Goal: Information Seeking & Learning: Find contact information

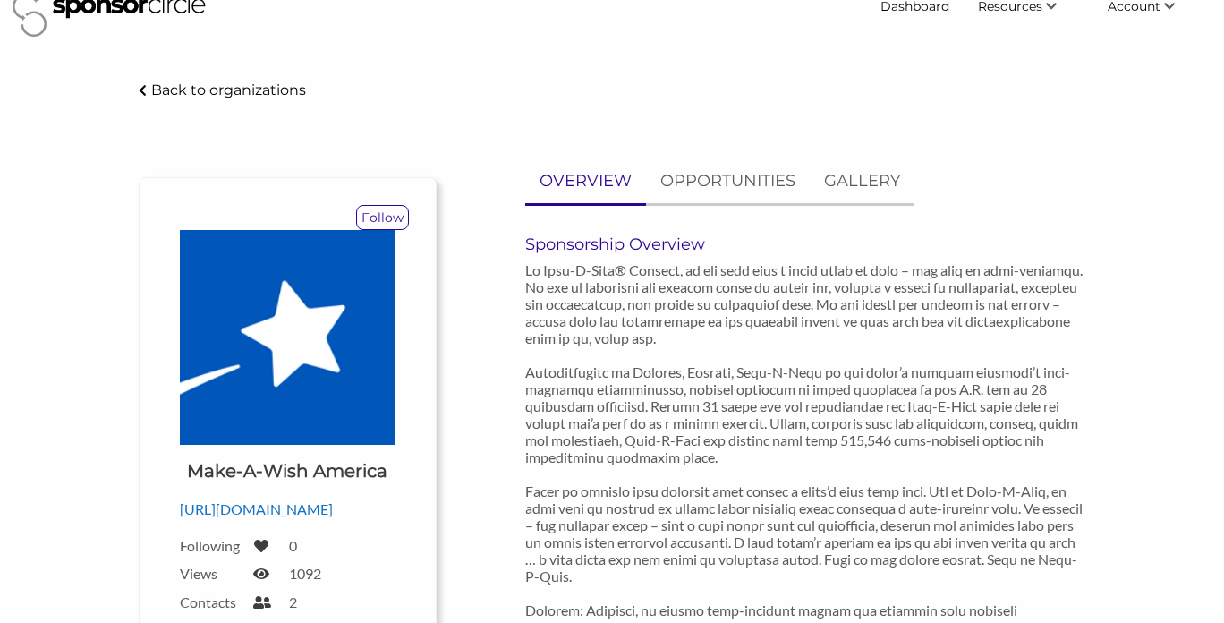
scroll to position [92, 0]
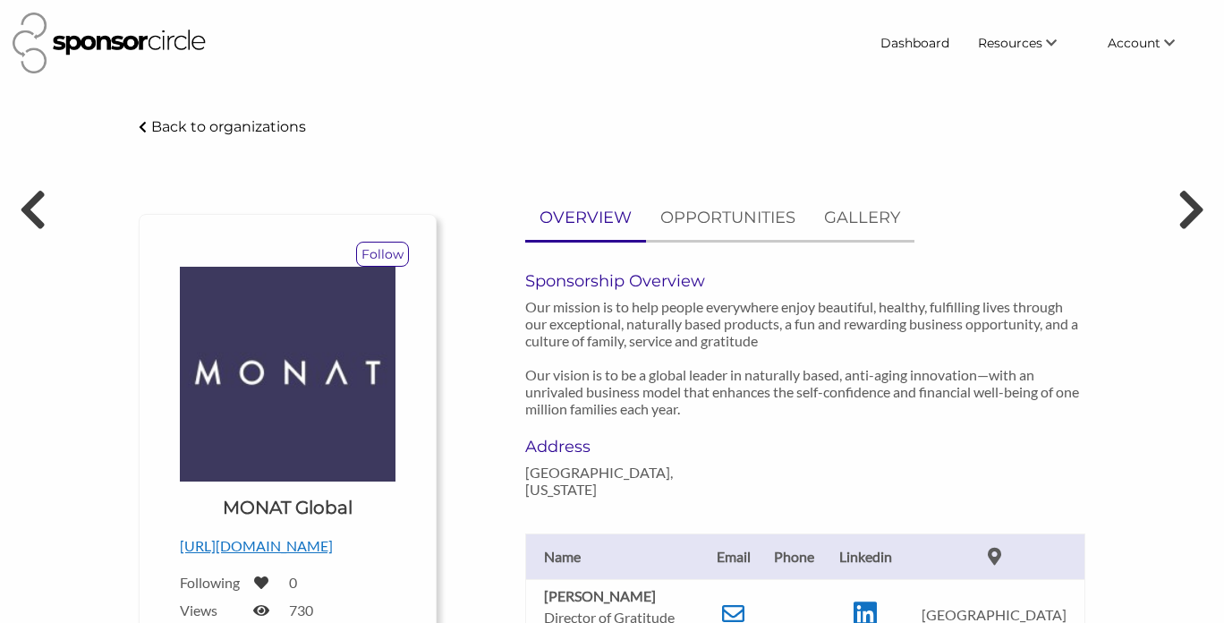
scroll to position [243, 0]
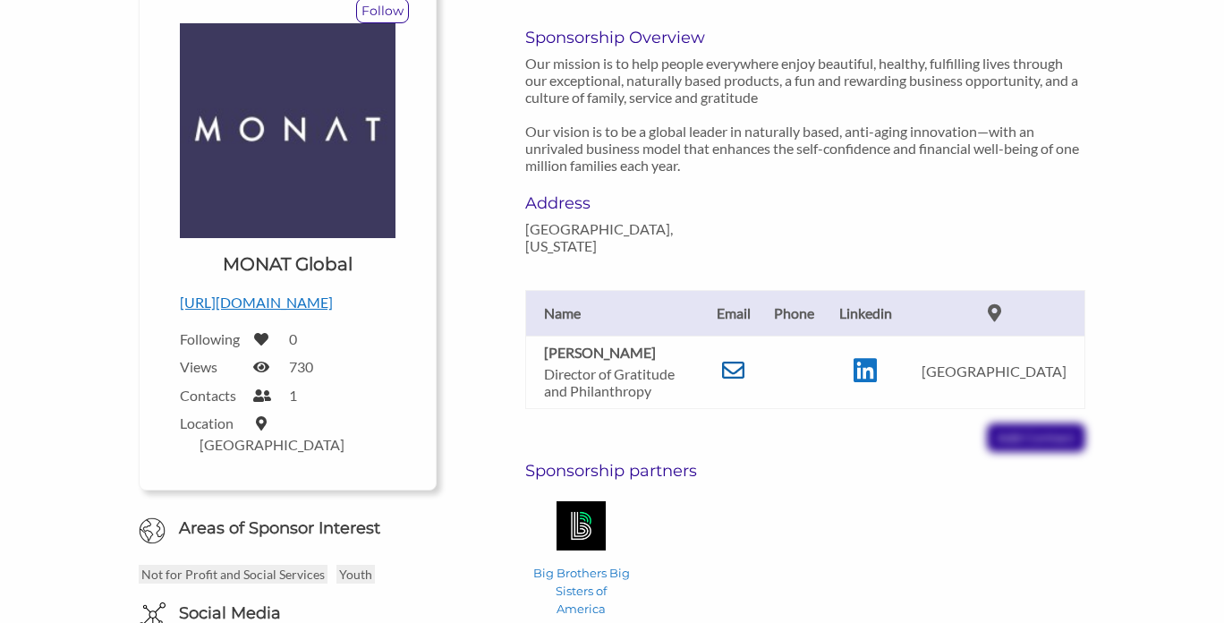
click at [741, 359] on icon at bounding box center [733, 370] width 22 height 22
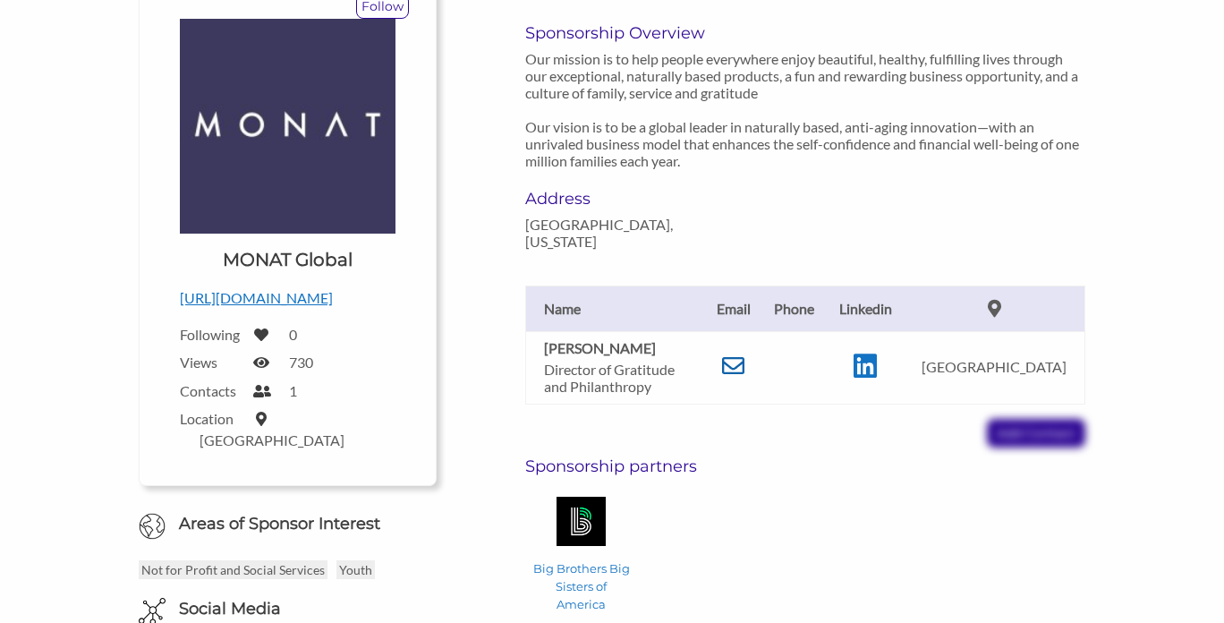
scroll to position [281, 0]
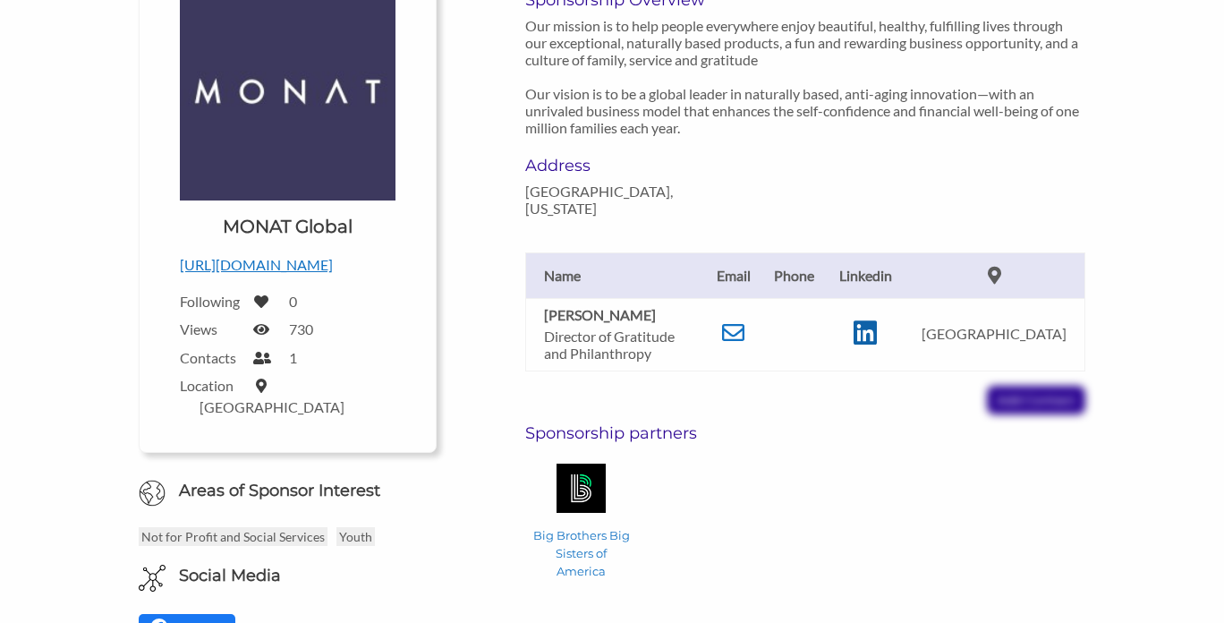
click at [877, 320] on icon at bounding box center [865, 333] width 23 height 27
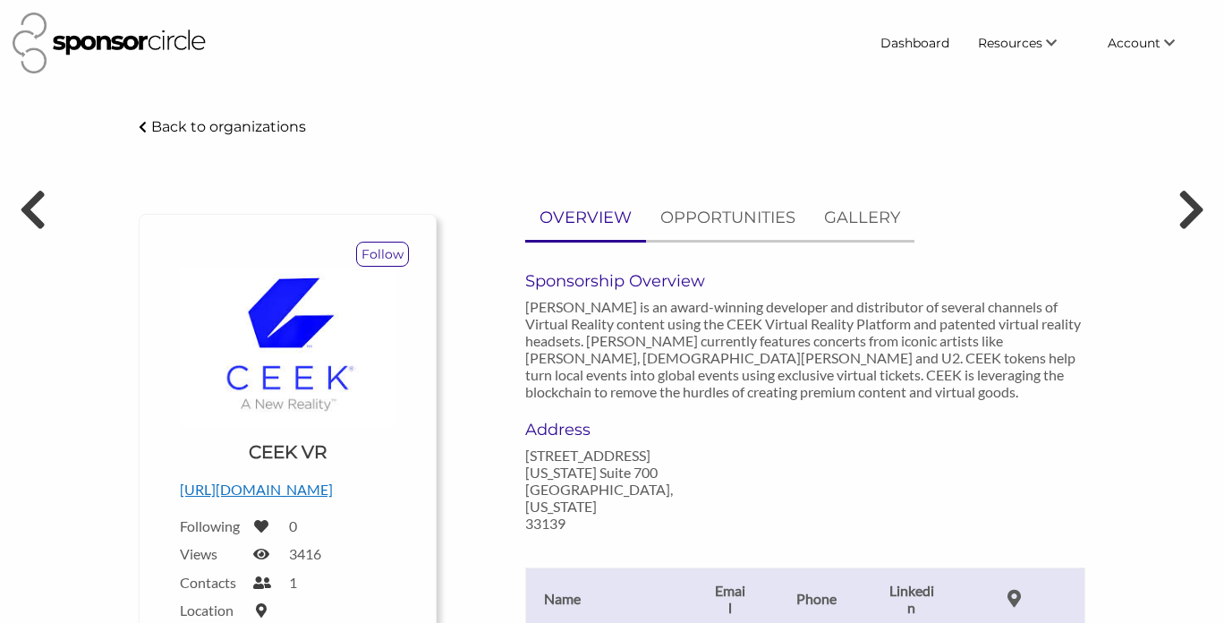
scroll to position [200, 0]
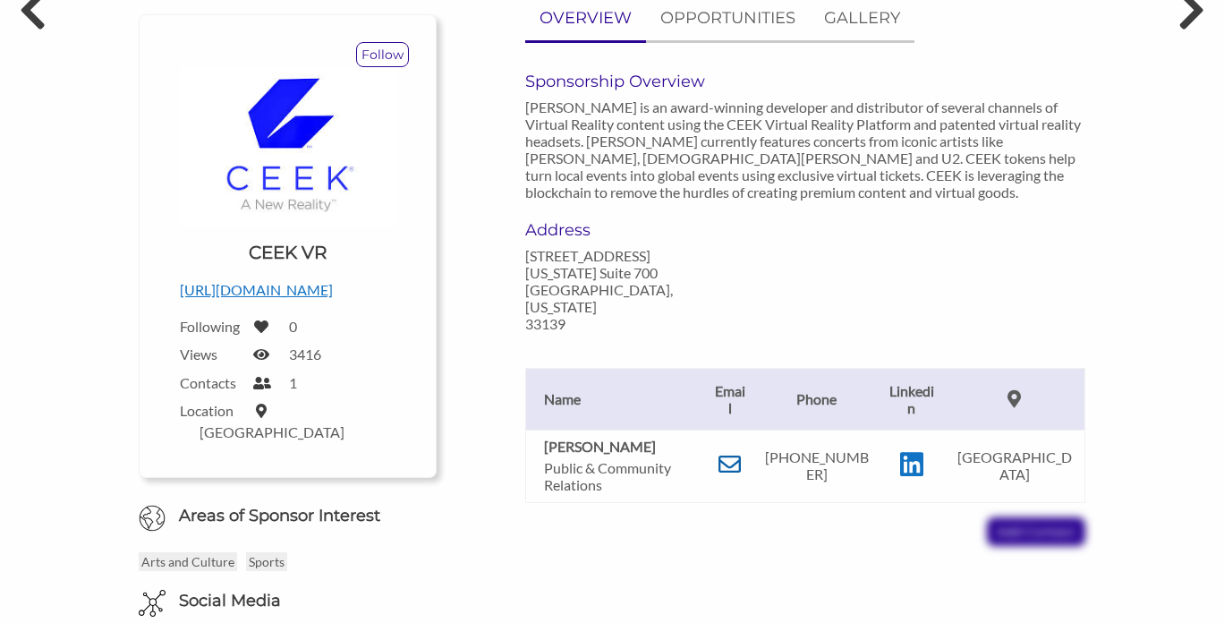
click at [734, 453] on icon at bounding box center [730, 464] width 22 height 22
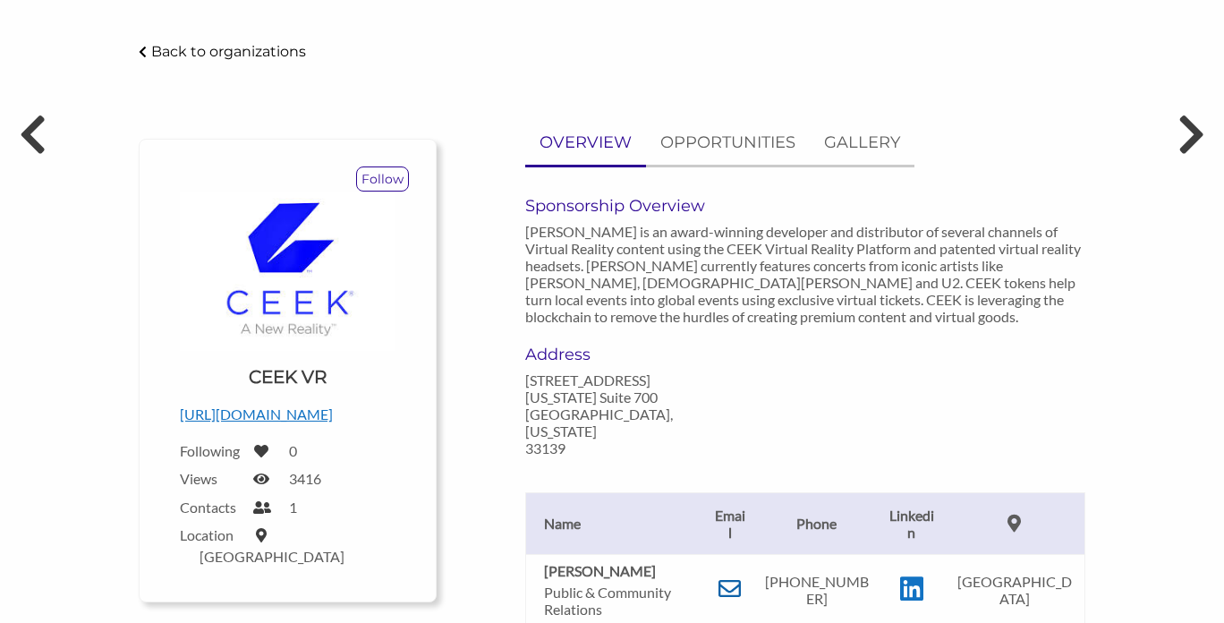
scroll to position [61, 0]
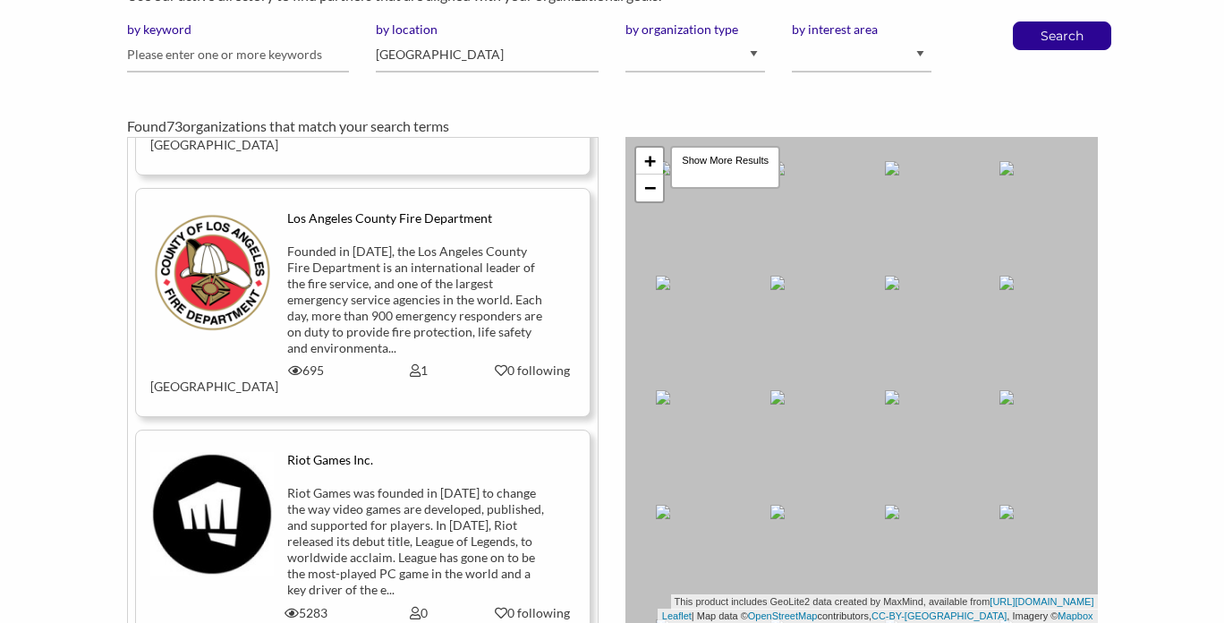
scroll to position [141, 0]
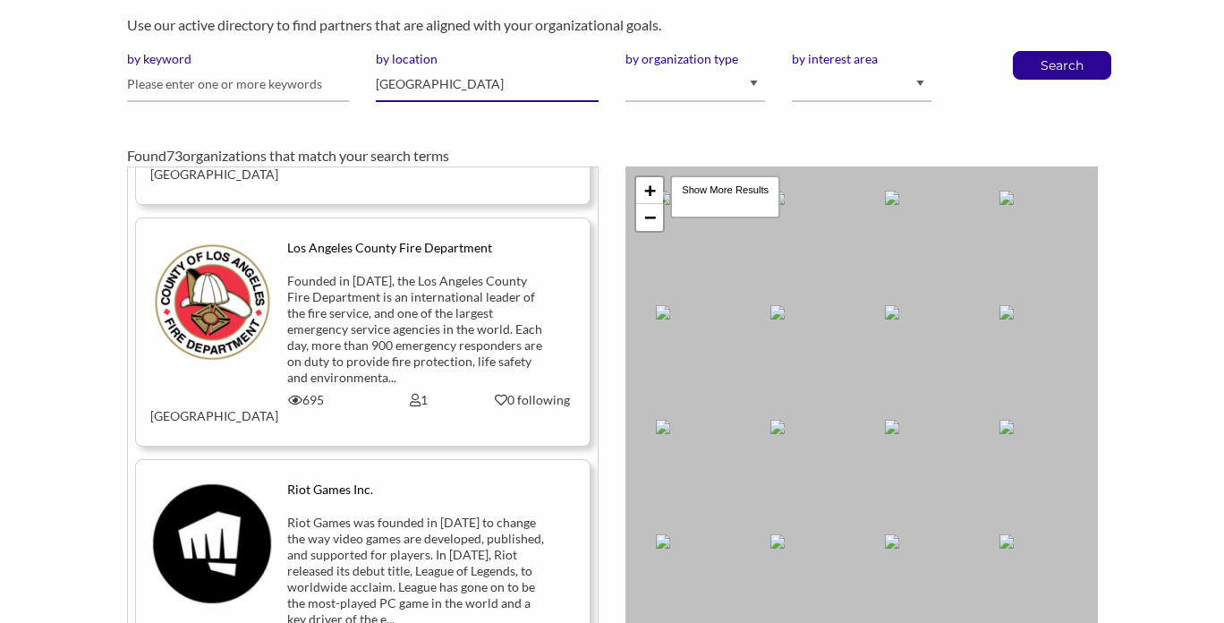
drag, startPoint x: 478, startPoint y: 86, endPoint x: 358, endPoint y: 85, distance: 119.9
click at [358, 85] on div "by keyword by location Los Angeles by organization type I am an event organizer…" at bounding box center [613, 83] width 998 height 65
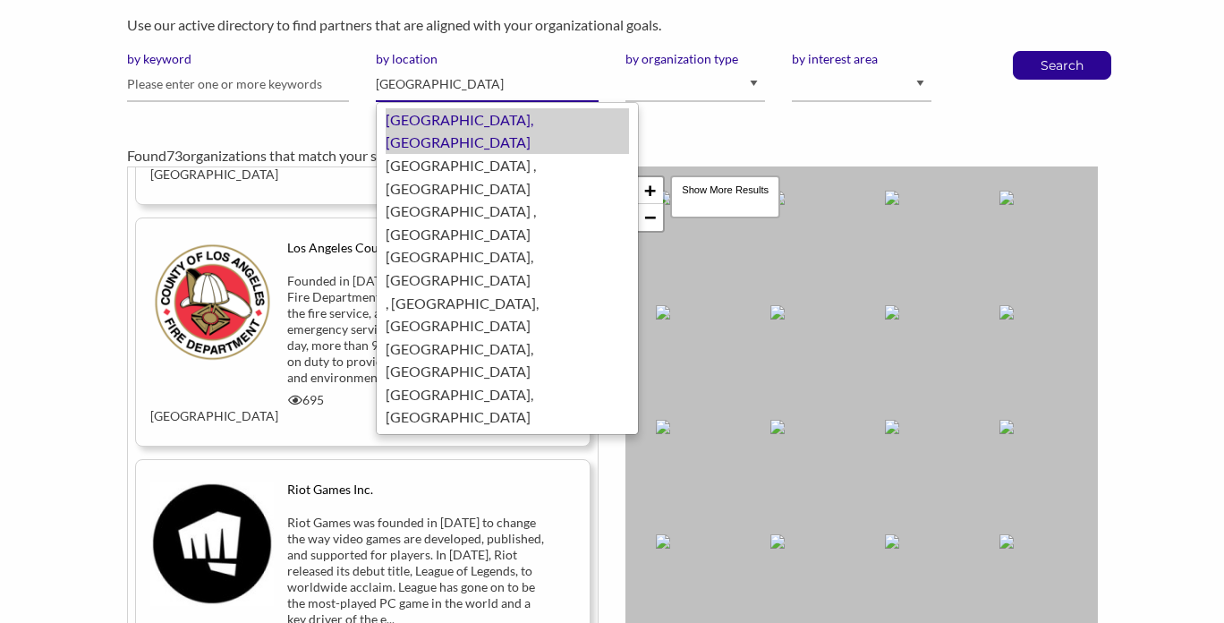
click at [421, 116] on div "Miami, United States of America" at bounding box center [507, 131] width 243 height 46
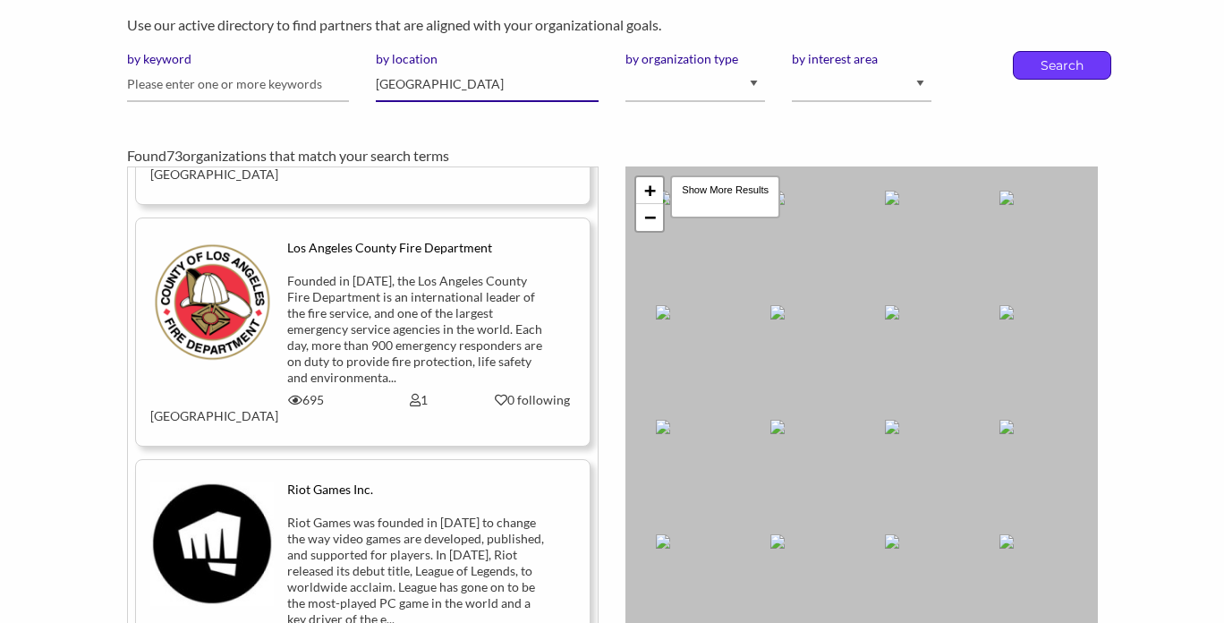
type input "[GEOGRAPHIC_DATA]"
click at [1060, 64] on p "Search" at bounding box center [1062, 65] width 59 height 27
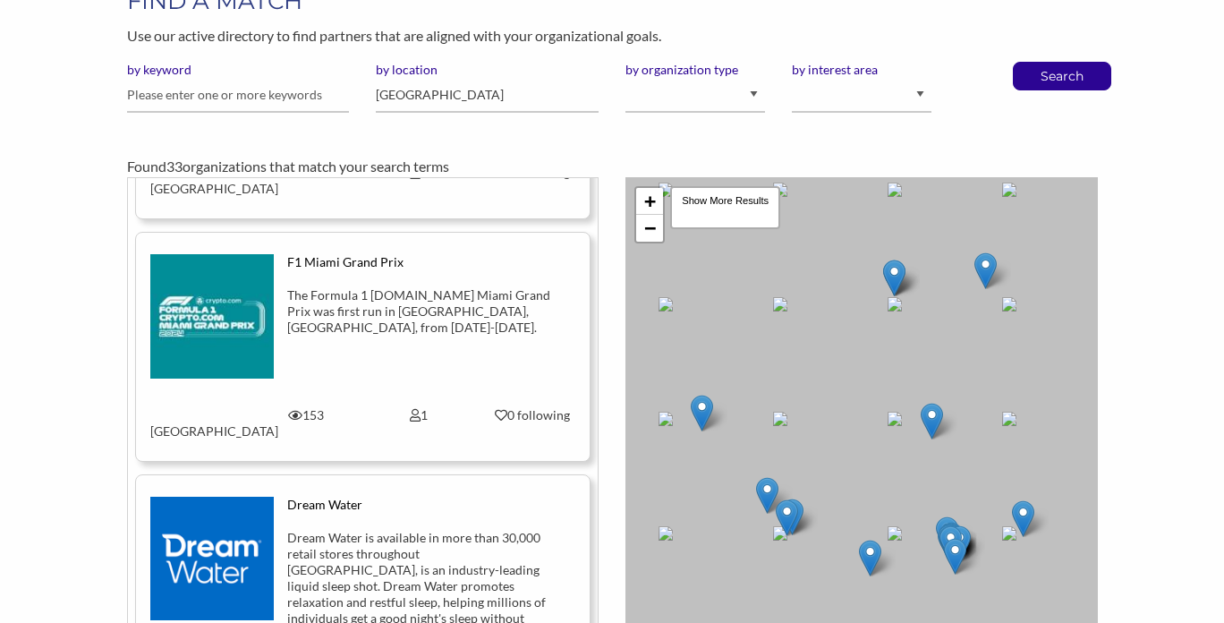
scroll to position [1178, 0]
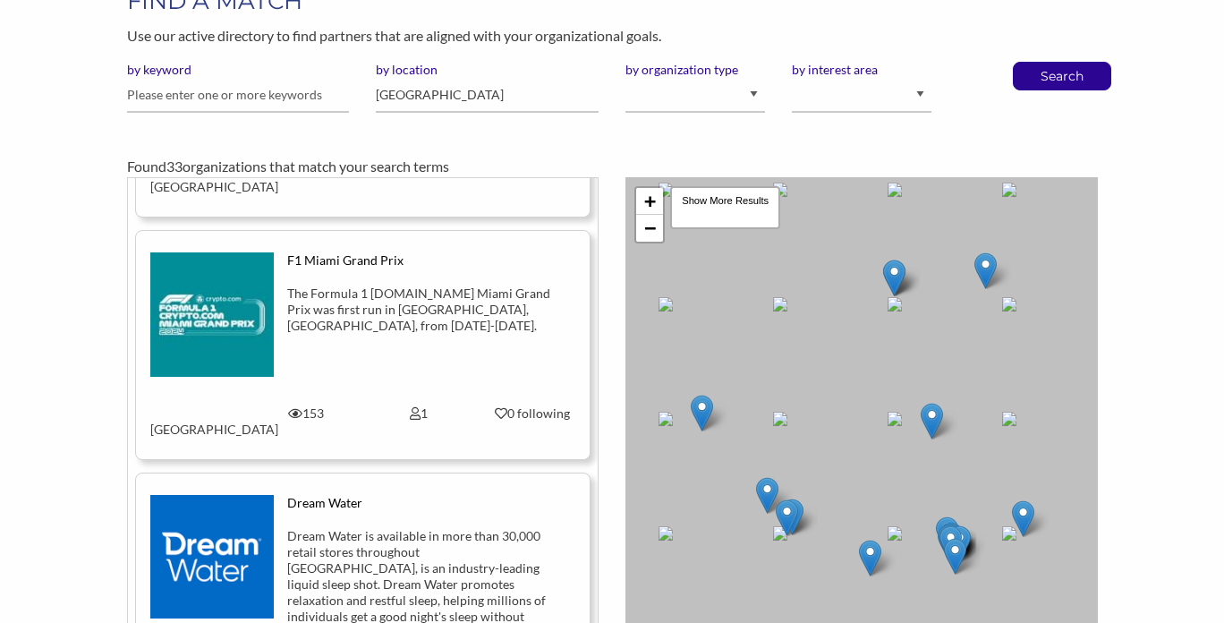
click at [308, 495] on div "Dream Water" at bounding box center [419, 503] width 264 height 16
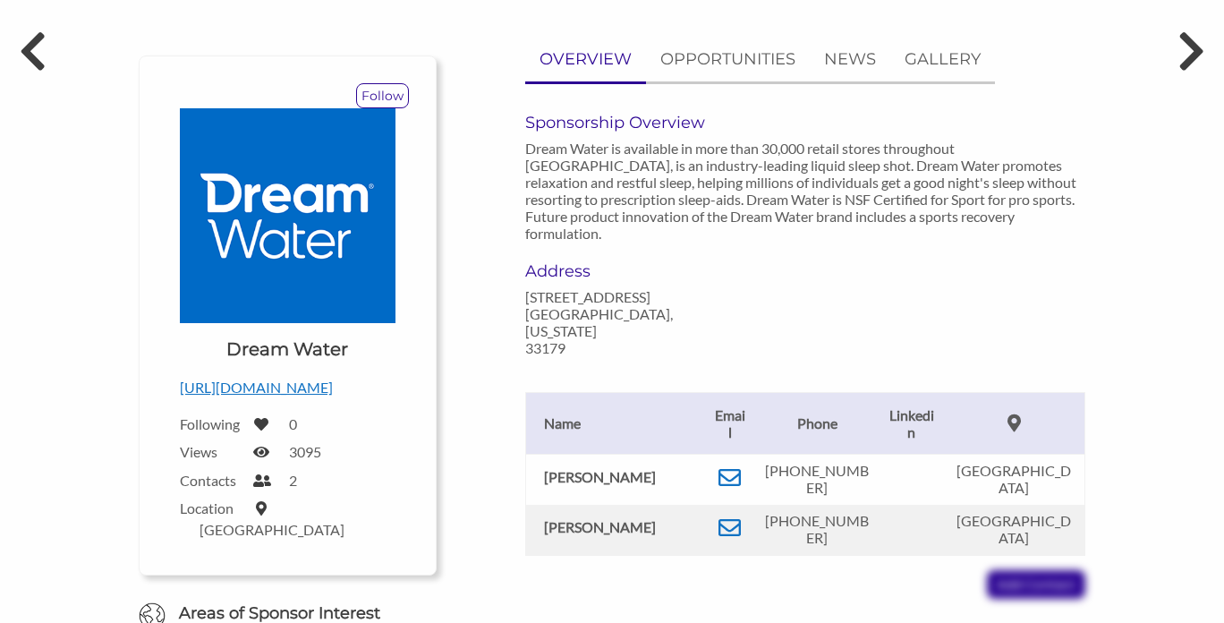
scroll to position [159, 0]
click at [735, 465] on icon at bounding box center [730, 476] width 22 height 22
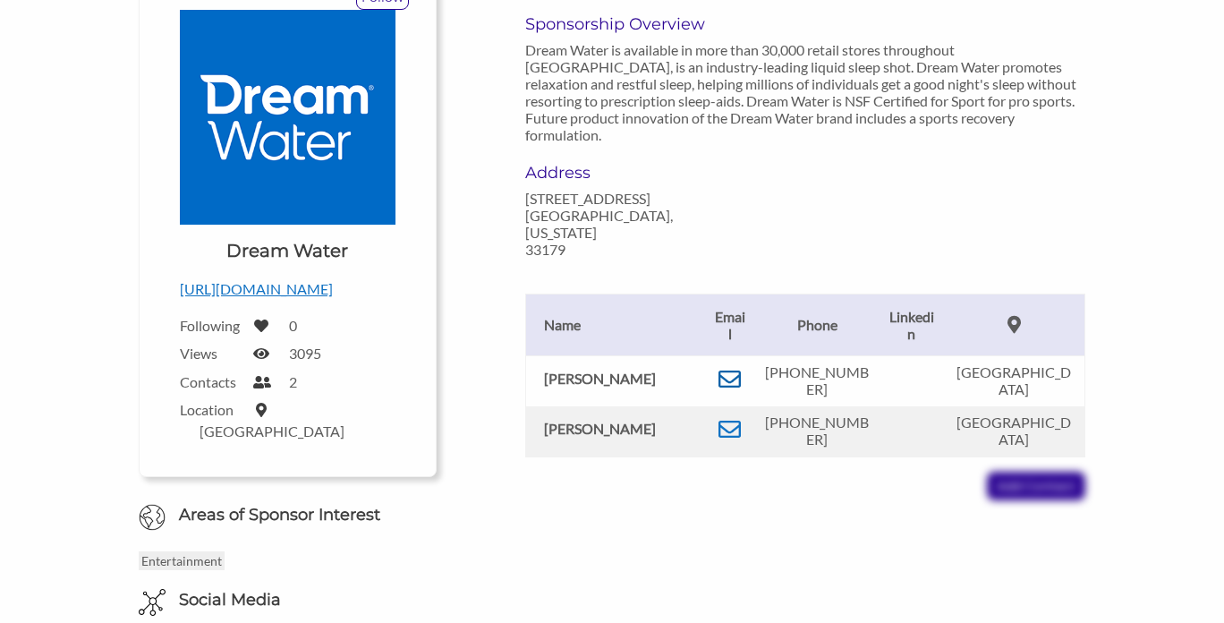
scroll to position [264, 0]
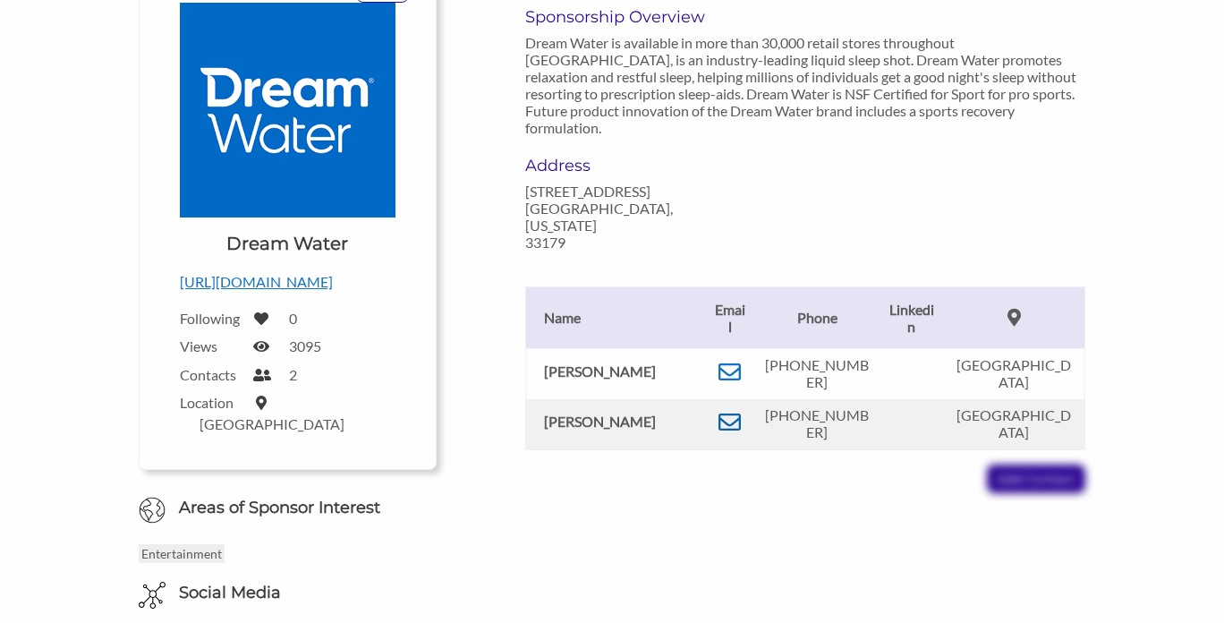
click at [738, 411] on icon at bounding box center [730, 422] width 22 height 22
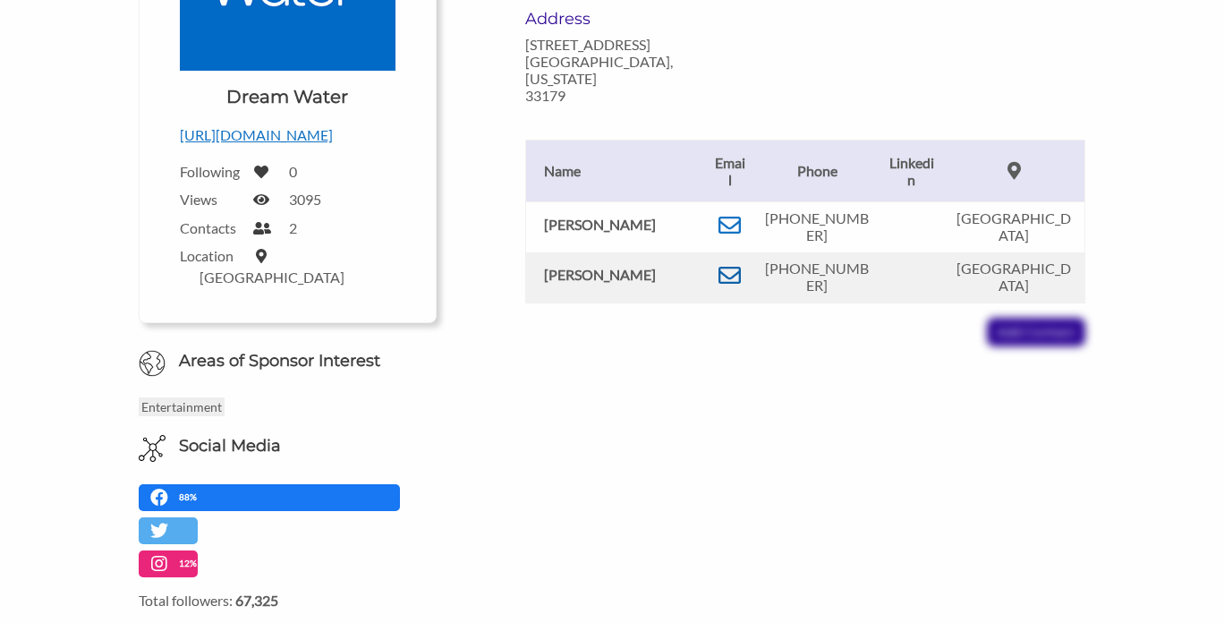
scroll to position [414, 0]
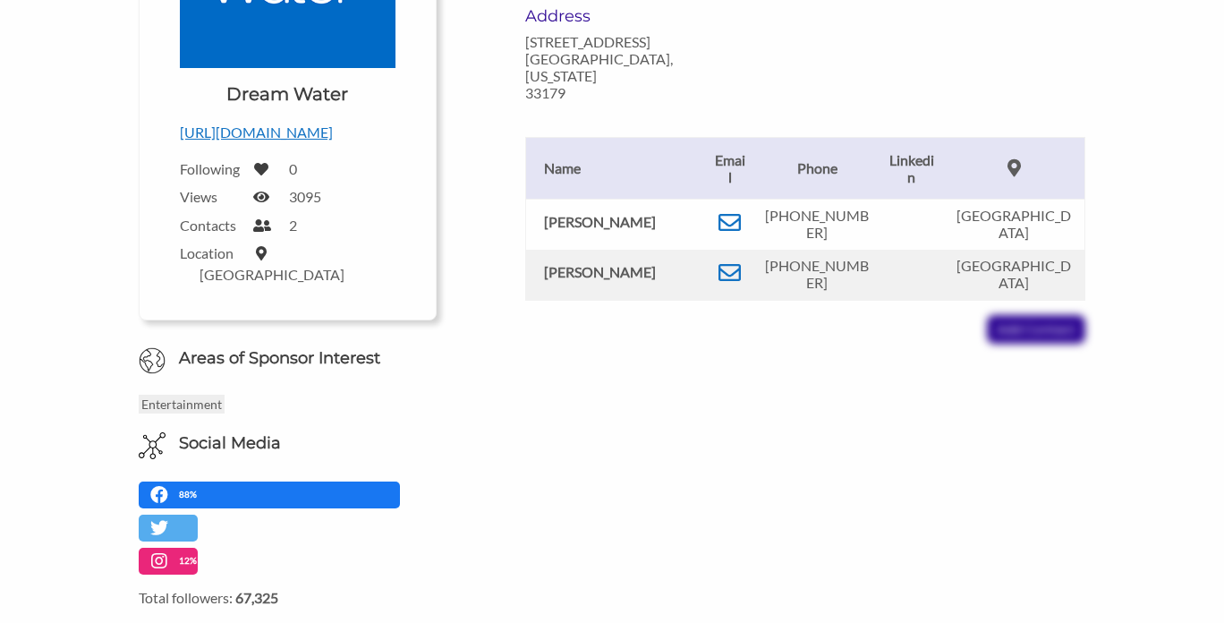
click at [339, 135] on p "http://www.drinkdreamwater.com" at bounding box center [288, 132] width 216 height 23
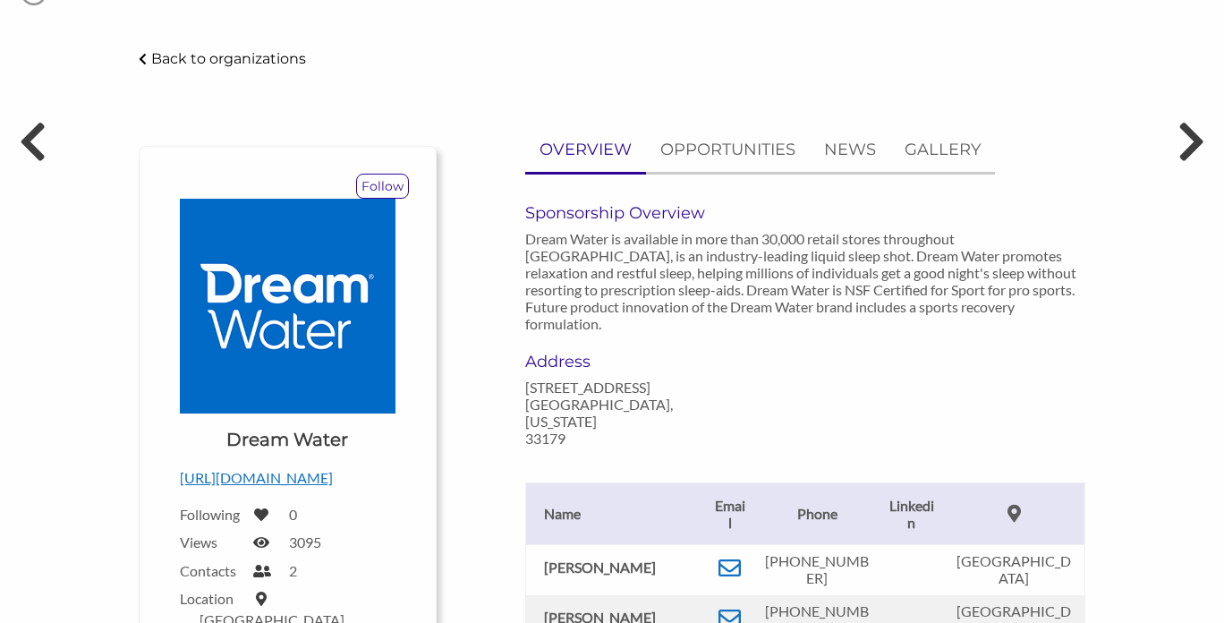
scroll to position [0, 0]
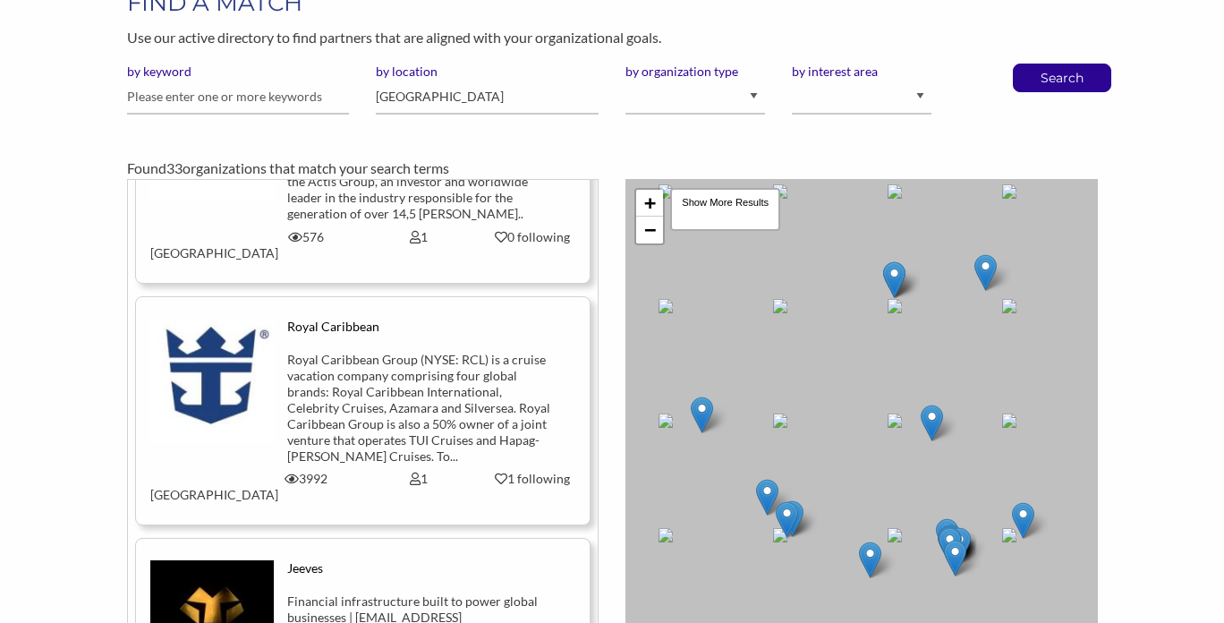
scroll to position [2325, 0]
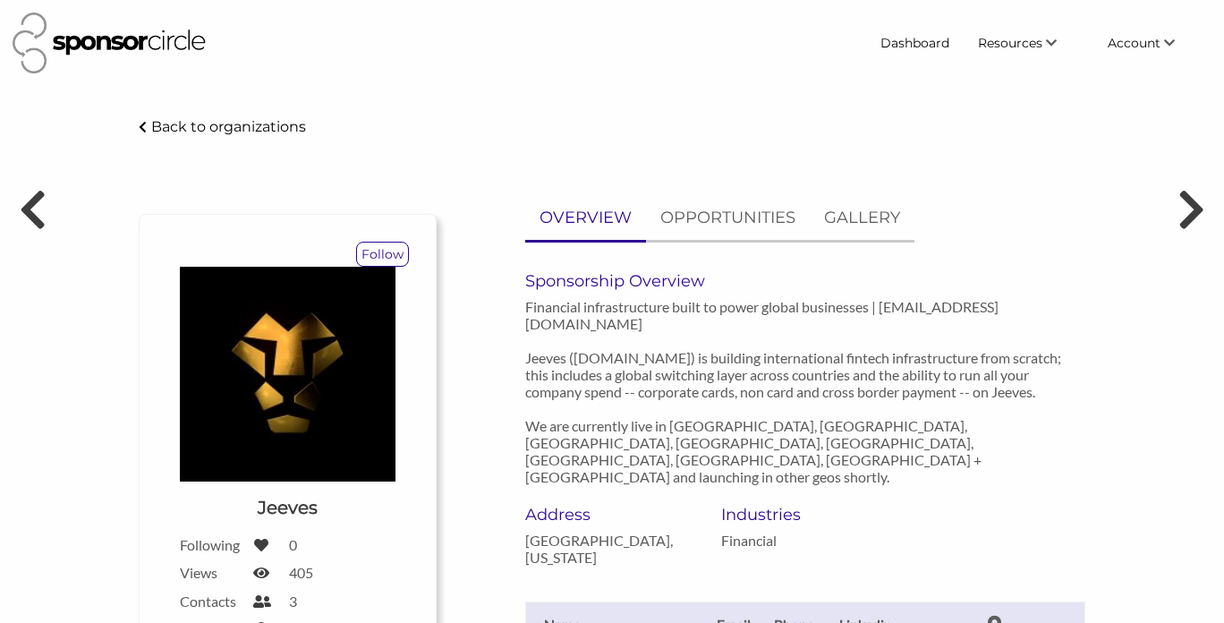
click at [172, 122] on p "Back to organizations" at bounding box center [228, 126] width 155 height 17
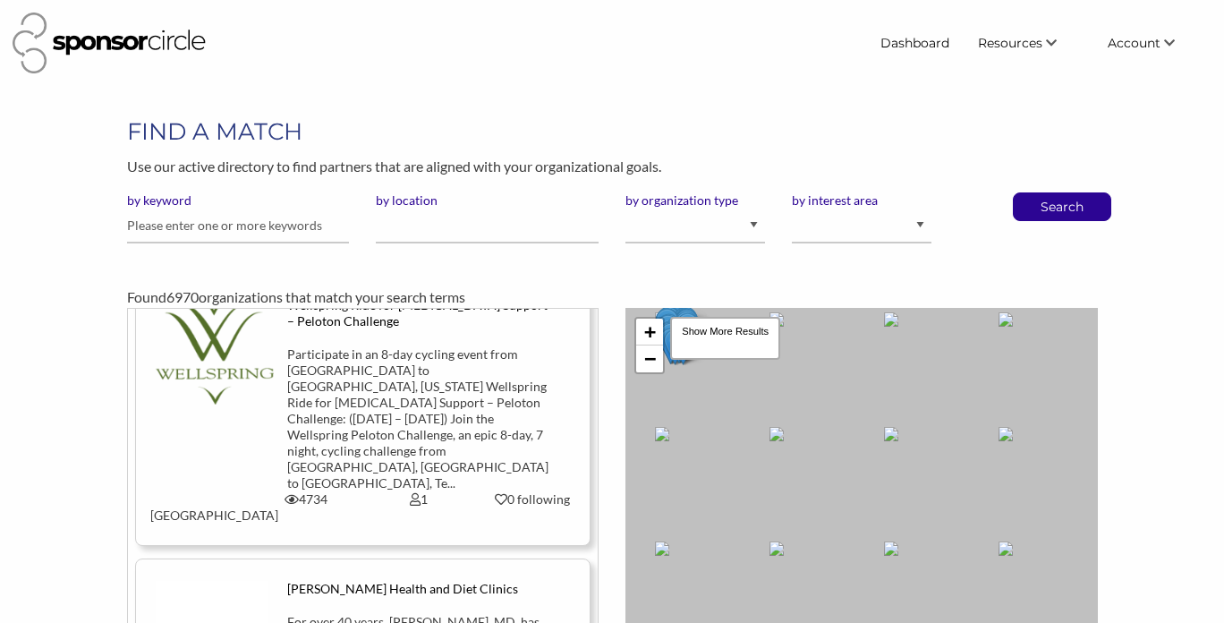
scroll to position [263, 0]
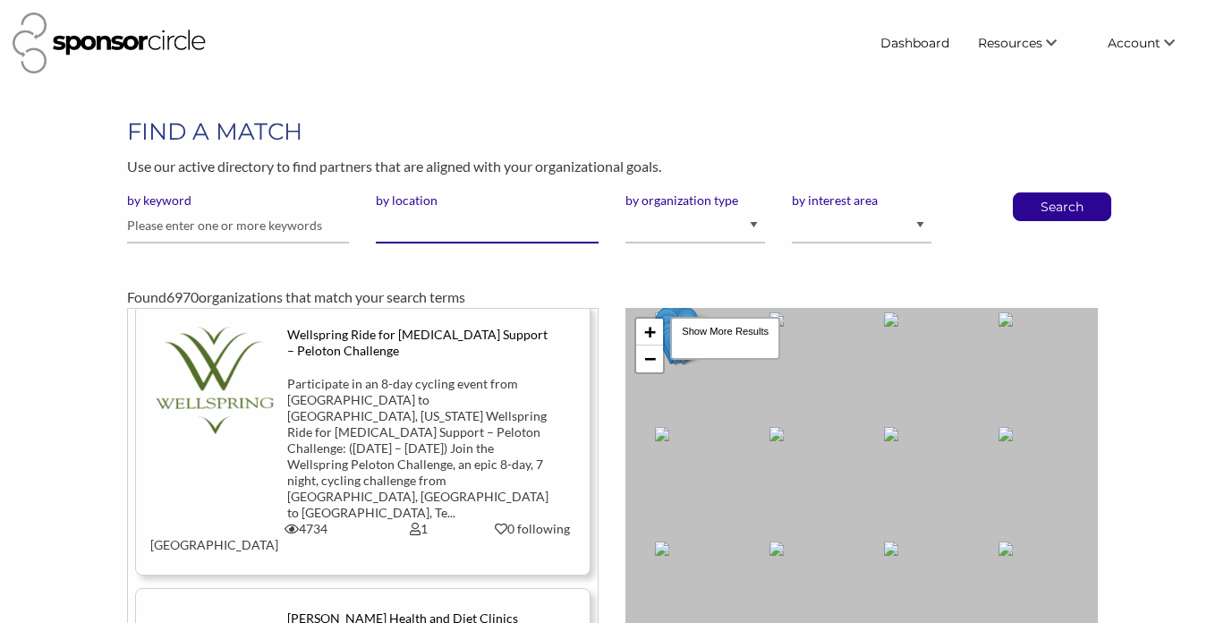
click at [511, 219] on input "by location" at bounding box center [487, 226] width 223 height 35
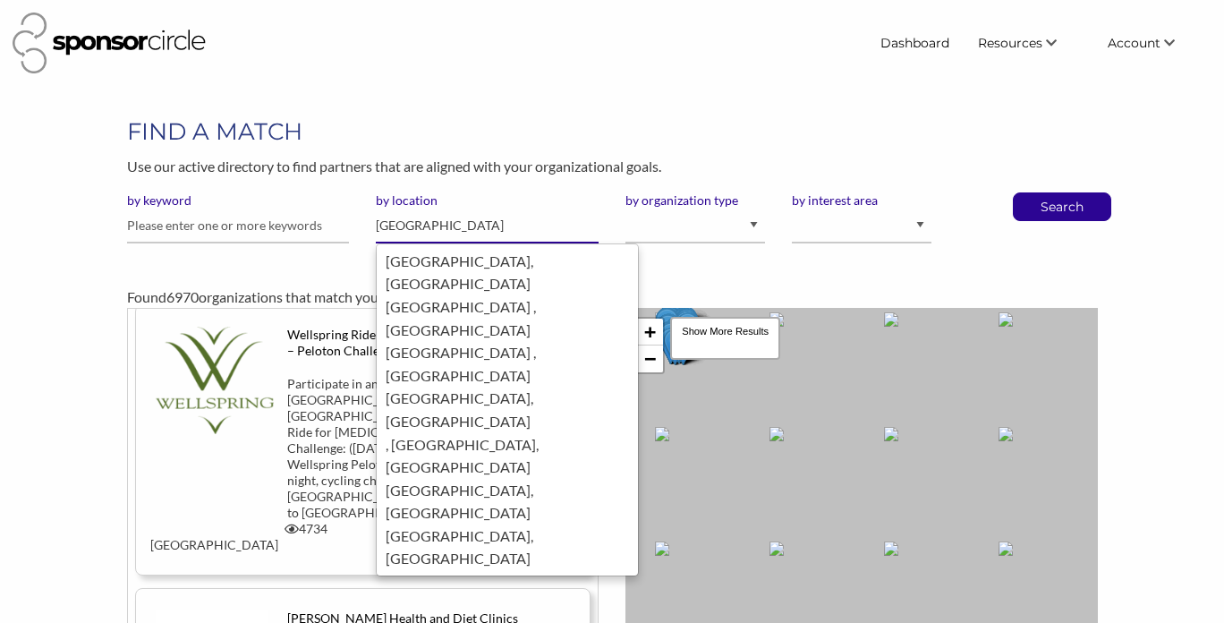
type input "miami"
click at [1033, 193] on button "Search" at bounding box center [1062, 206] width 59 height 27
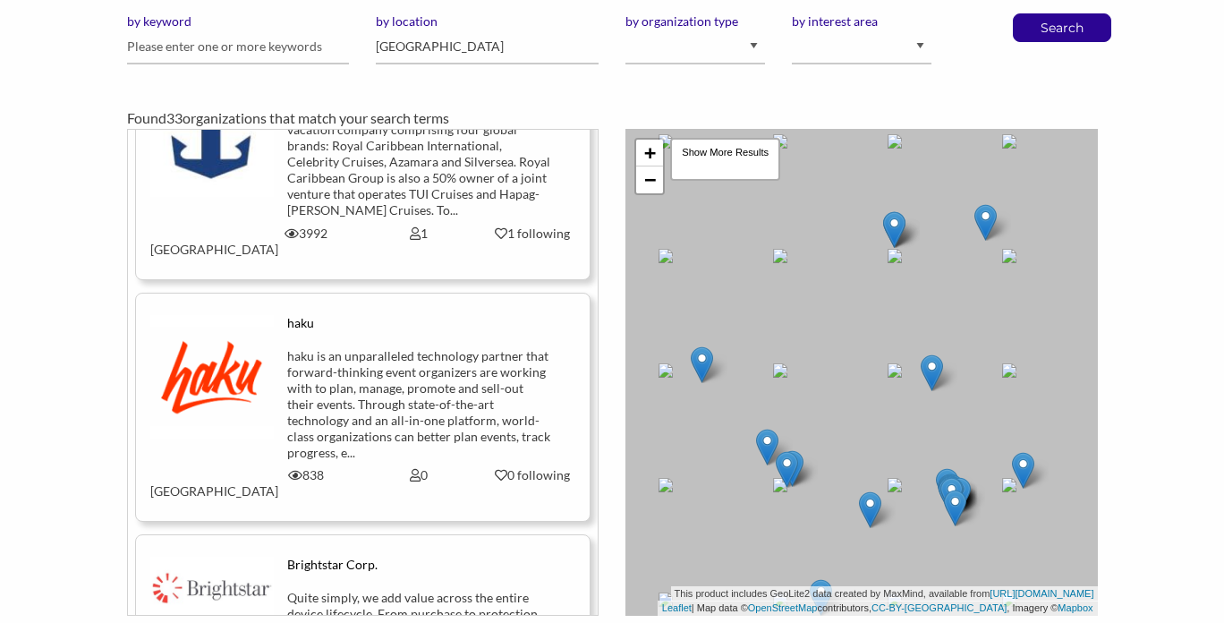
scroll to position [2281, 0]
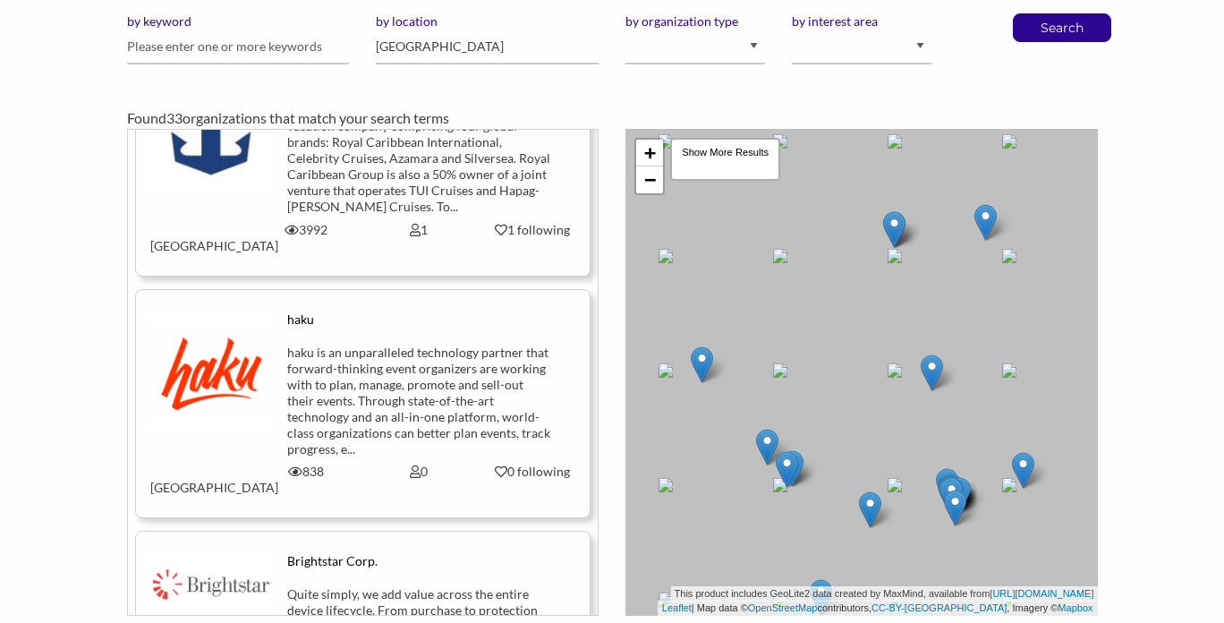
click at [331, 586] on div "Quite simply, we add value across the entire device lifecycle. From purchase to…" at bounding box center [419, 634] width 264 height 97
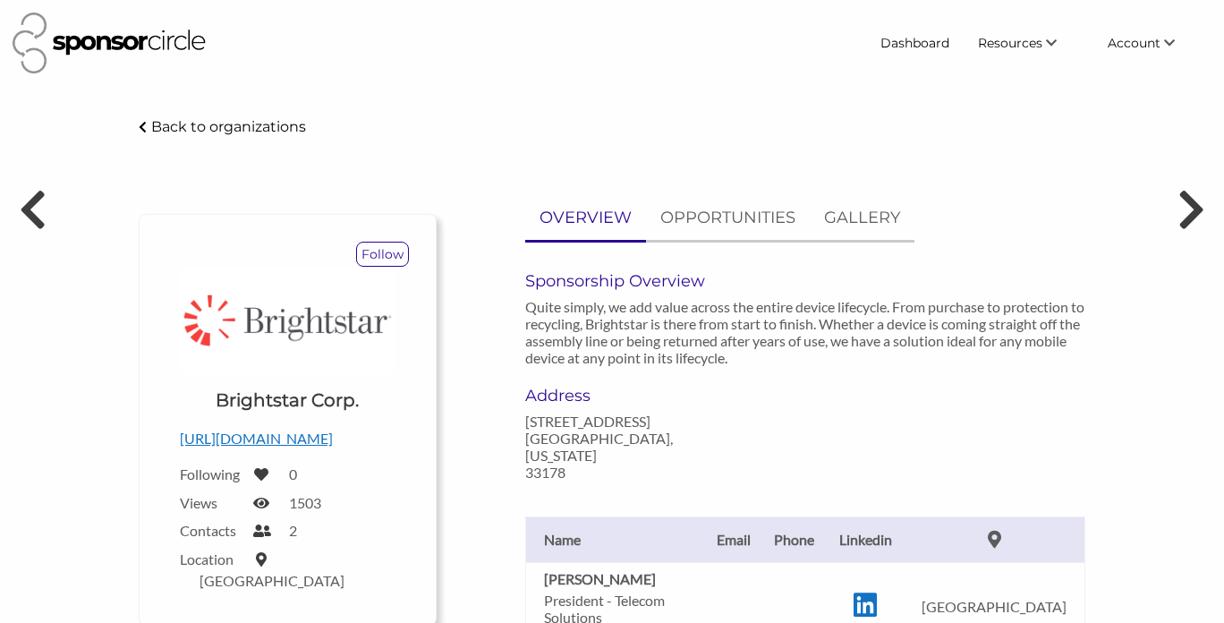
click at [289, 121] on p "Back to organizations" at bounding box center [228, 126] width 155 height 17
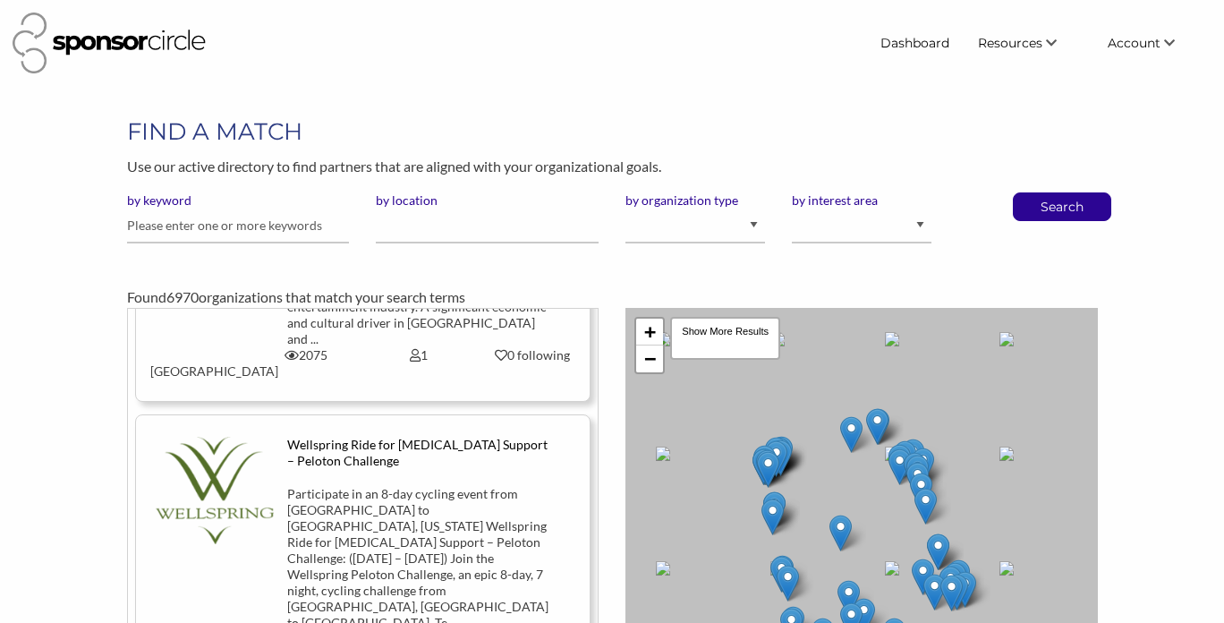
scroll to position [157, 0]
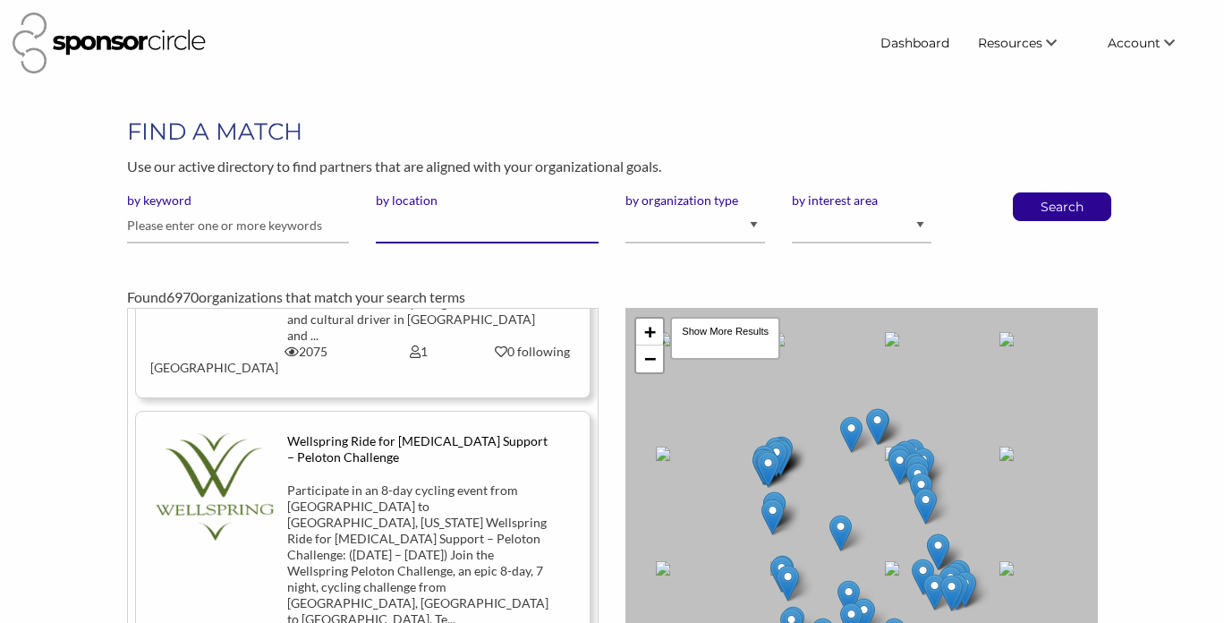
click at [422, 221] on input "by location" at bounding box center [487, 226] width 223 height 35
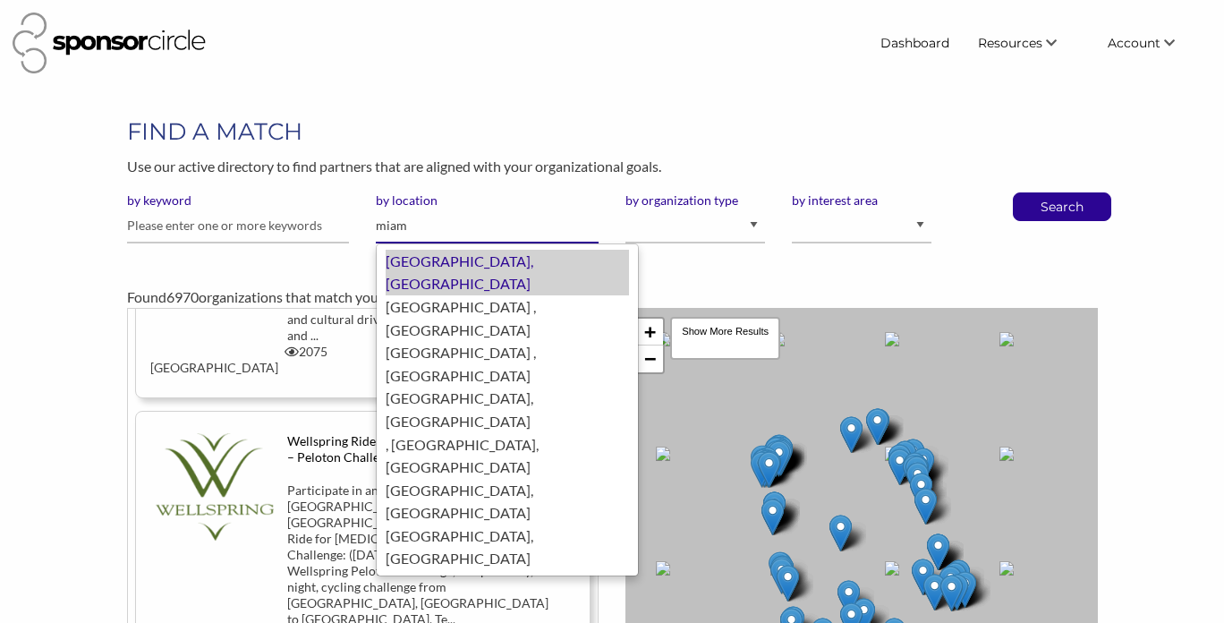
click at [447, 263] on div "Miami, United States of America" at bounding box center [507, 273] width 243 height 46
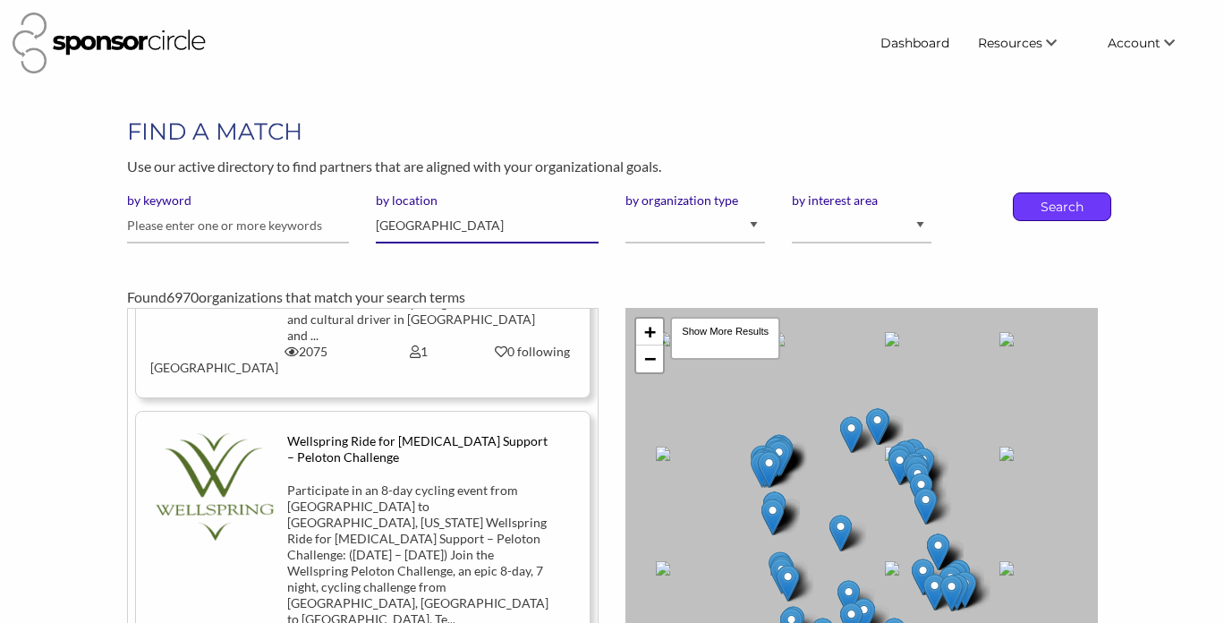
type input "Miami"
click at [1062, 213] on p "Search" at bounding box center [1062, 206] width 59 height 27
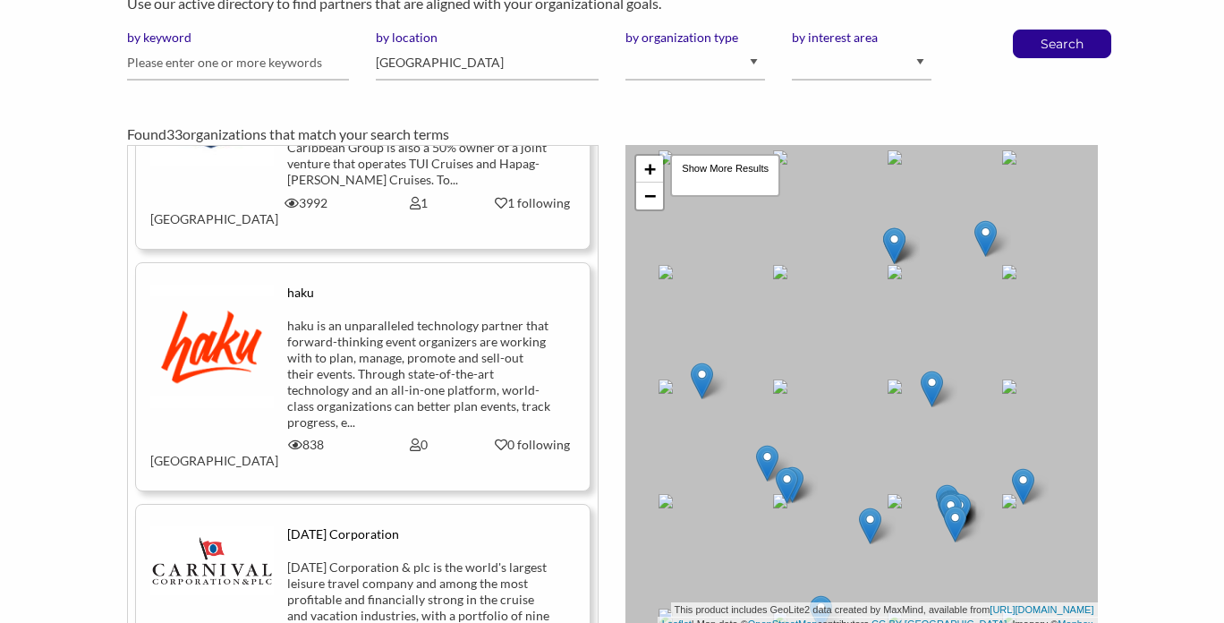
scroll to position [2277, 0]
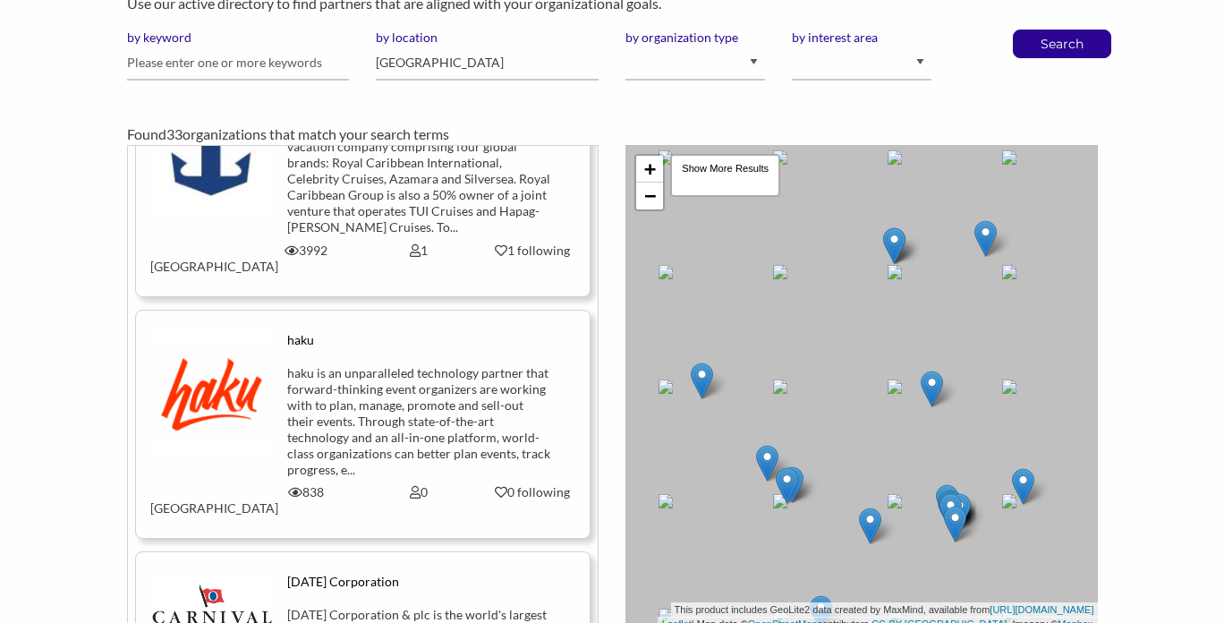
click at [328, 365] on div "haku is an unparalleled technology partner that forward-thinking event organize…" at bounding box center [419, 421] width 264 height 113
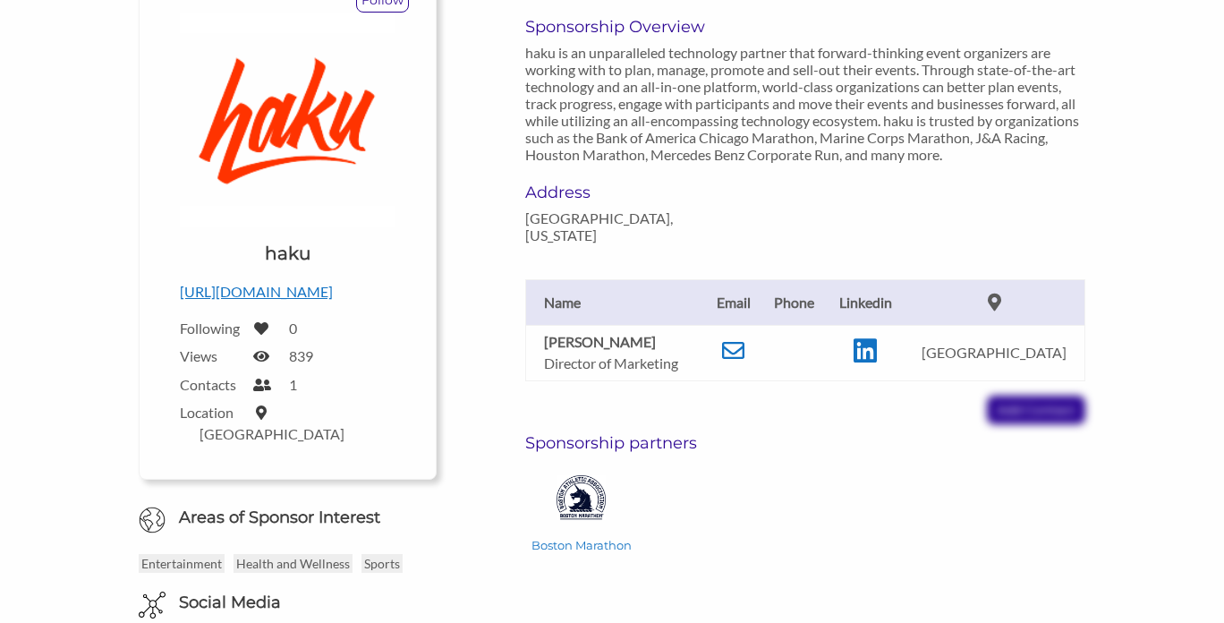
scroll to position [215, 0]
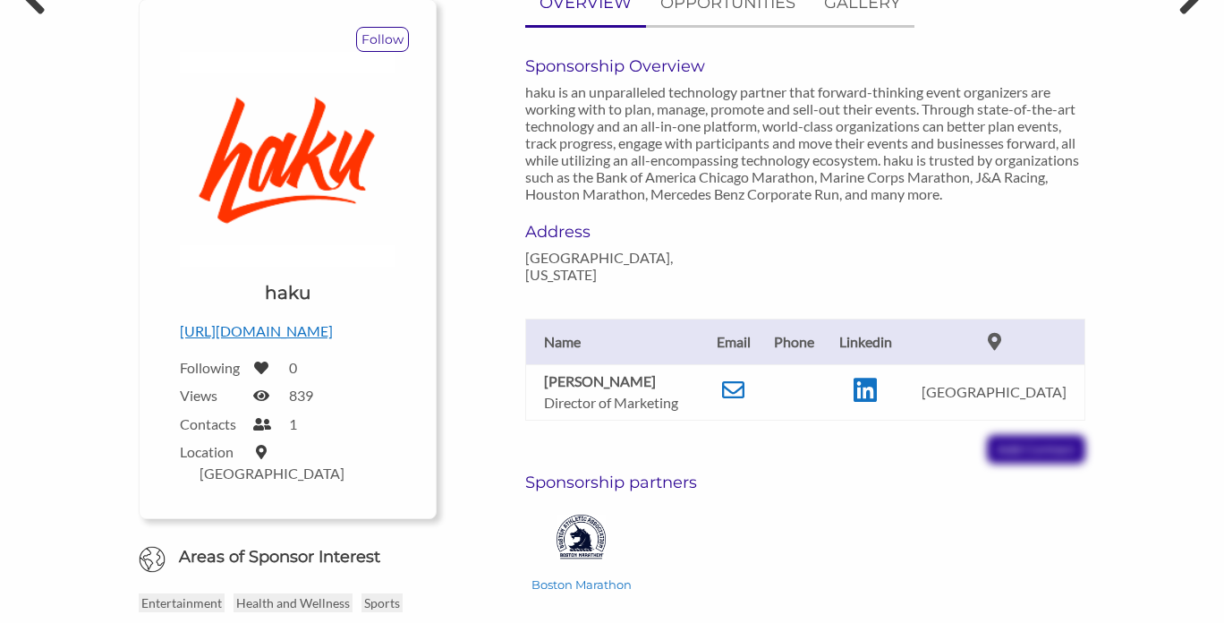
click at [303, 332] on p "[URL][DOMAIN_NAME]" at bounding box center [288, 331] width 216 height 23
click at [877, 377] on icon at bounding box center [865, 390] width 23 height 27
click at [242, 328] on p "[URL][DOMAIN_NAME]" at bounding box center [288, 331] width 216 height 23
click at [501, 333] on div "OVERVIEW OPPORTUNITIES GALLERY Sponsorship Overview haku is an unparalleled tec…" at bounding box center [774, 296] width 649 height 630
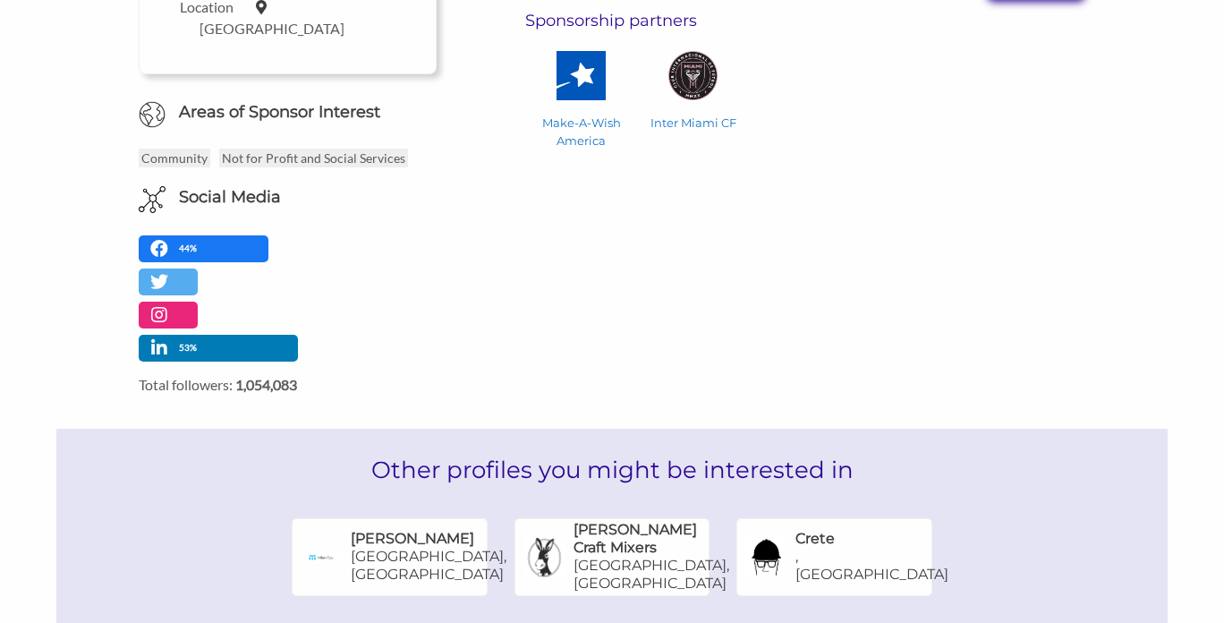
scroll to position [609, 0]
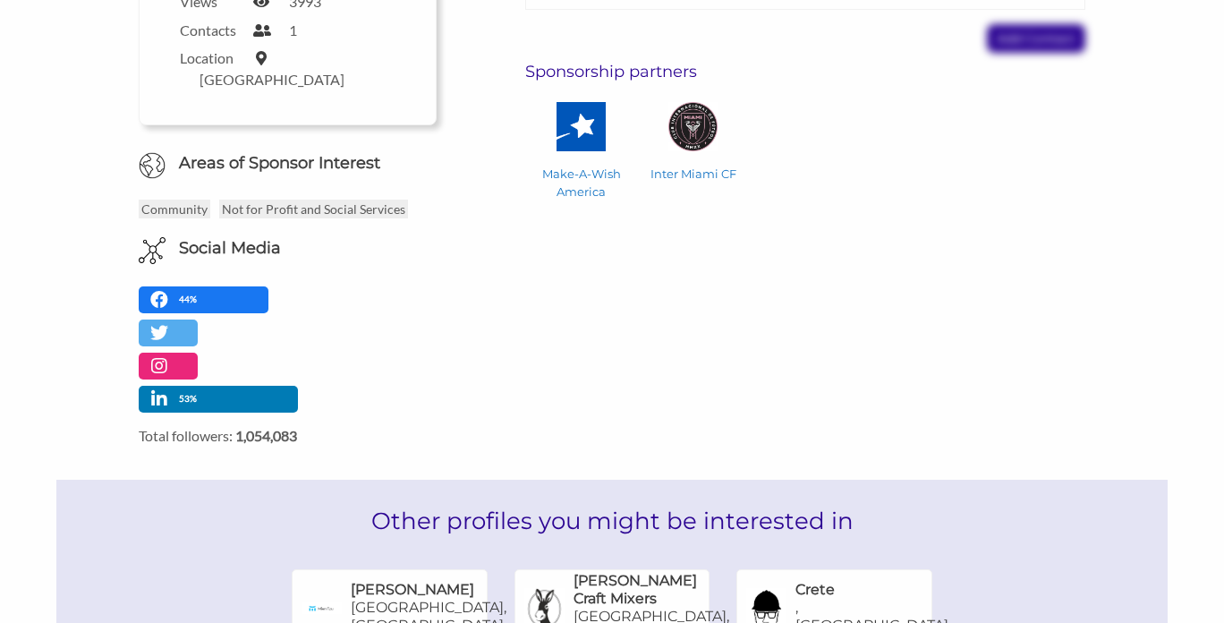
click at [248, 160] on h6 "Areas of Sponsor Interest" at bounding box center [287, 163] width 325 height 22
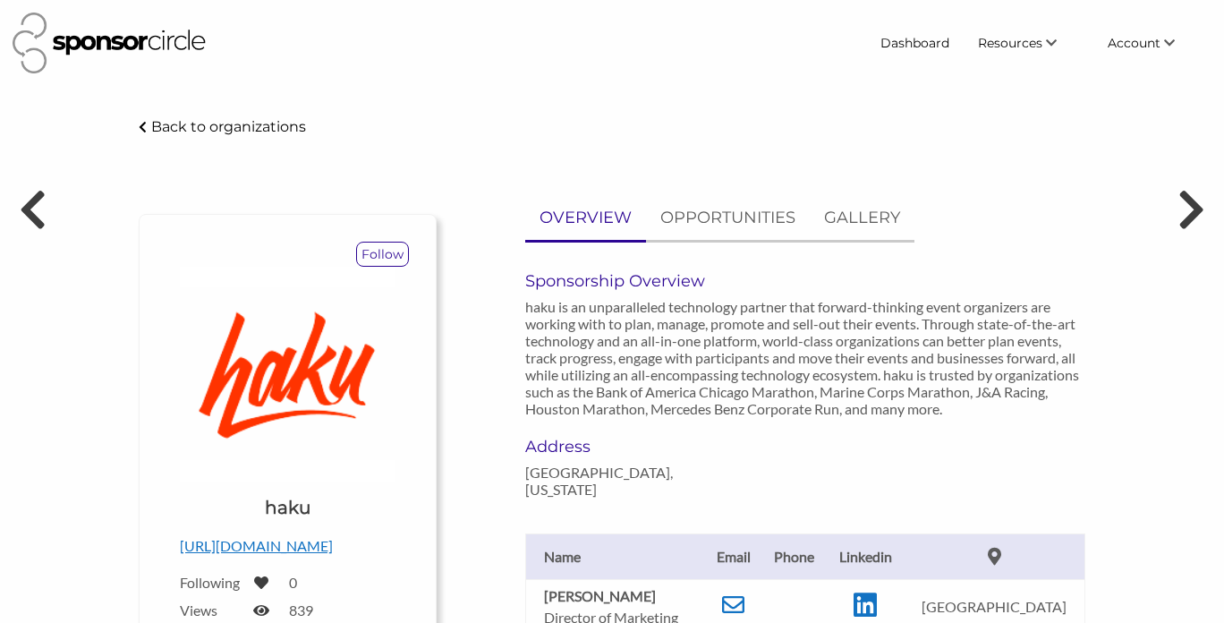
scroll to position [215, 0]
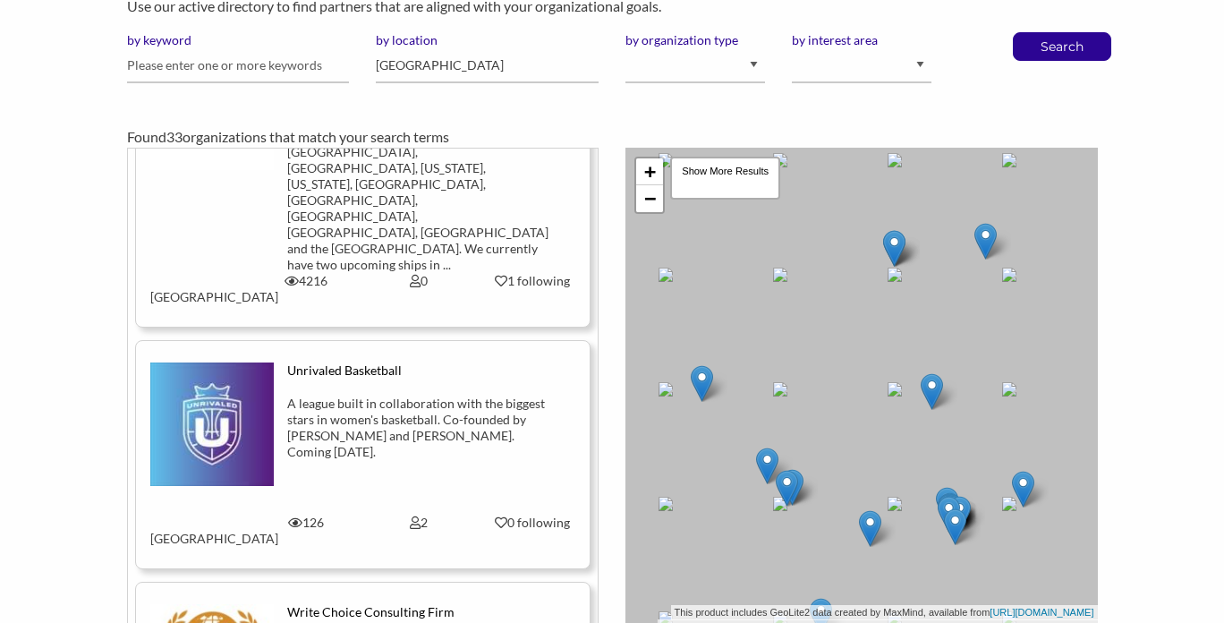
scroll to position [4726, 0]
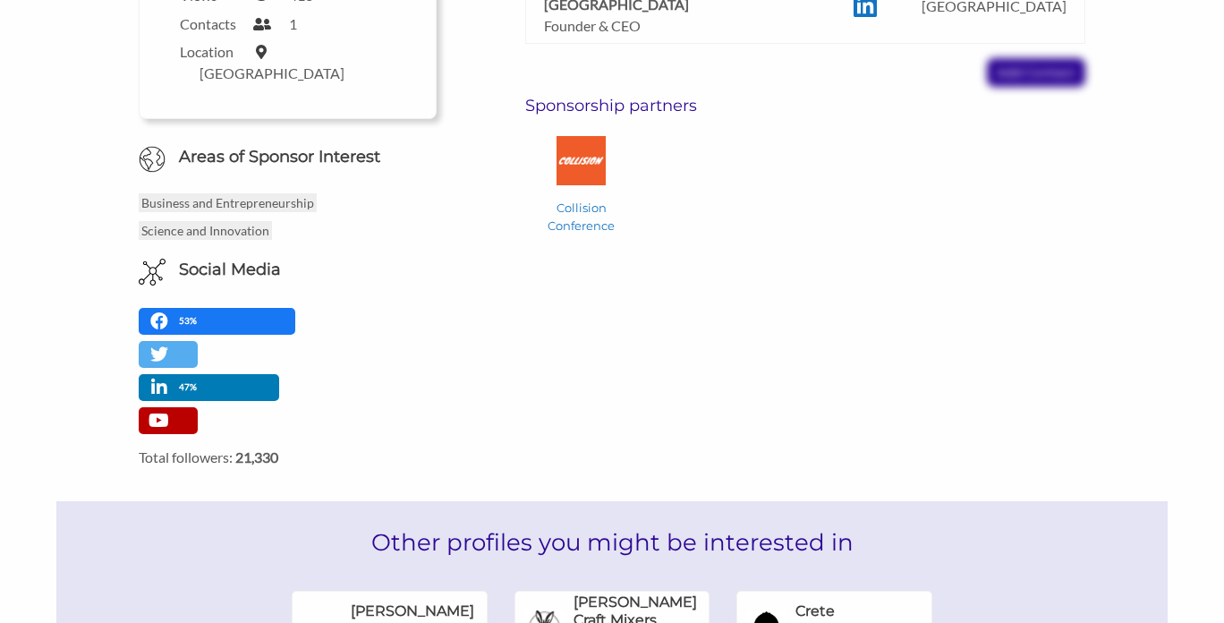
scroll to position [642, 0]
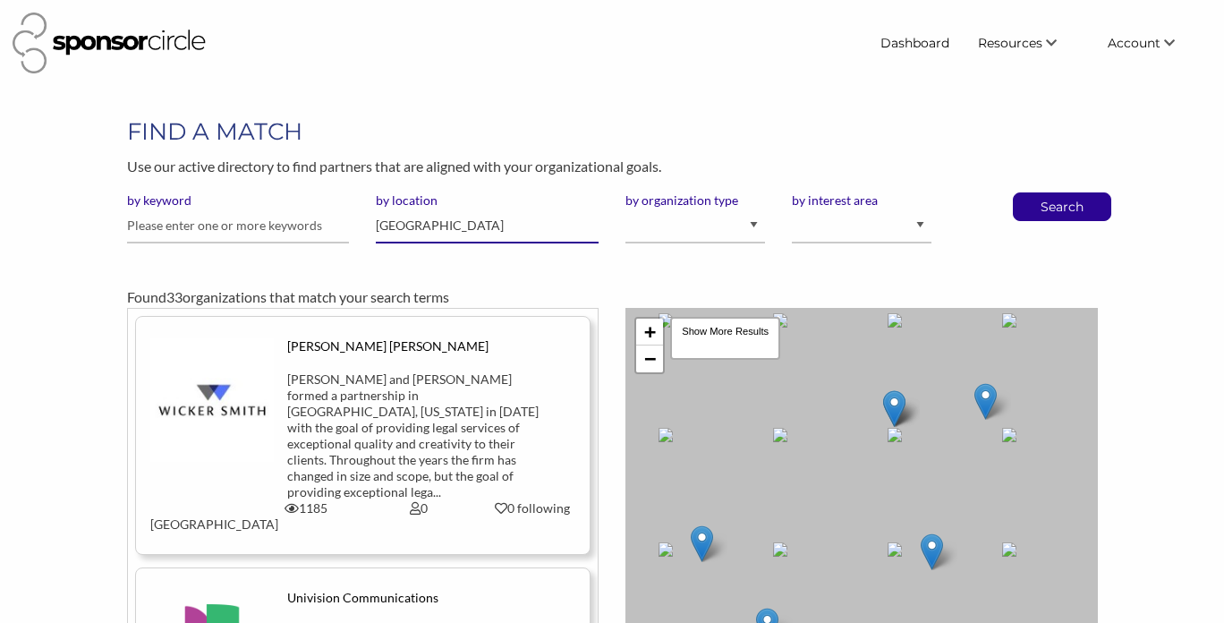
drag, startPoint x: 447, startPoint y: 227, endPoint x: 360, endPoint y: 226, distance: 86.8
click at [360, 226] on div "by keyword by location Miami by organization type I am an event organizer seeki…" at bounding box center [613, 224] width 998 height 65
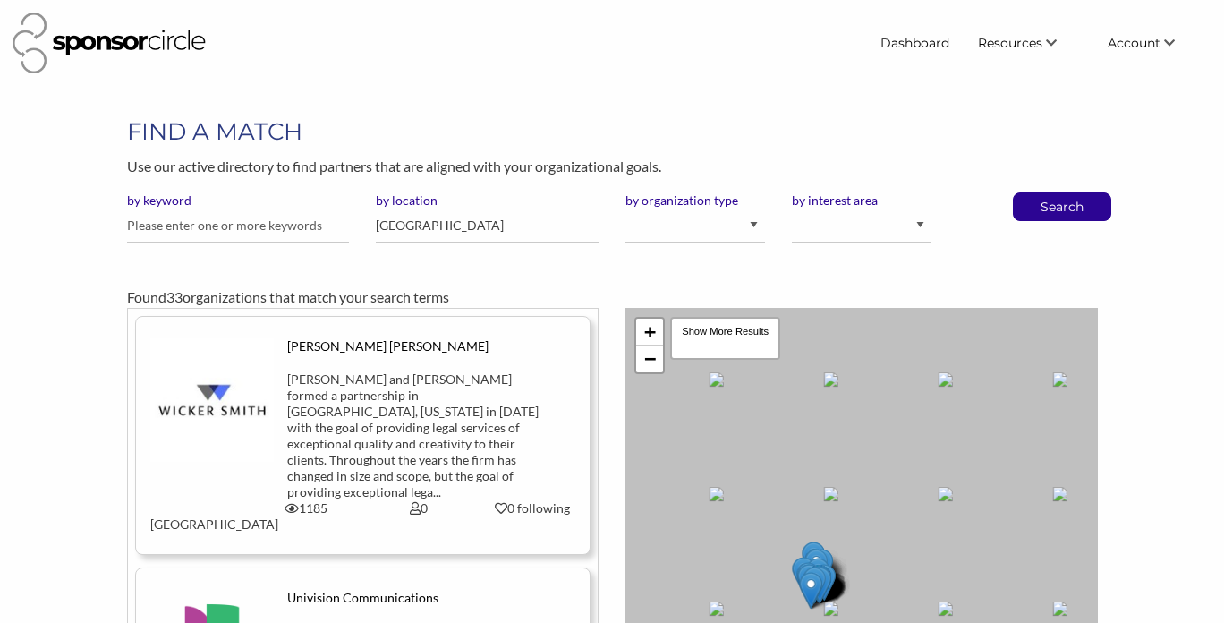
drag, startPoint x: 741, startPoint y: 449, endPoint x: 756, endPoint y: 588, distance: 139.6
click at [757, 588] on div "+ − Leaflet | Map data © OpenStreetMap contributors, CC-BY-SA , Imagery © Mapbo…" at bounding box center [862, 551] width 473 height 487
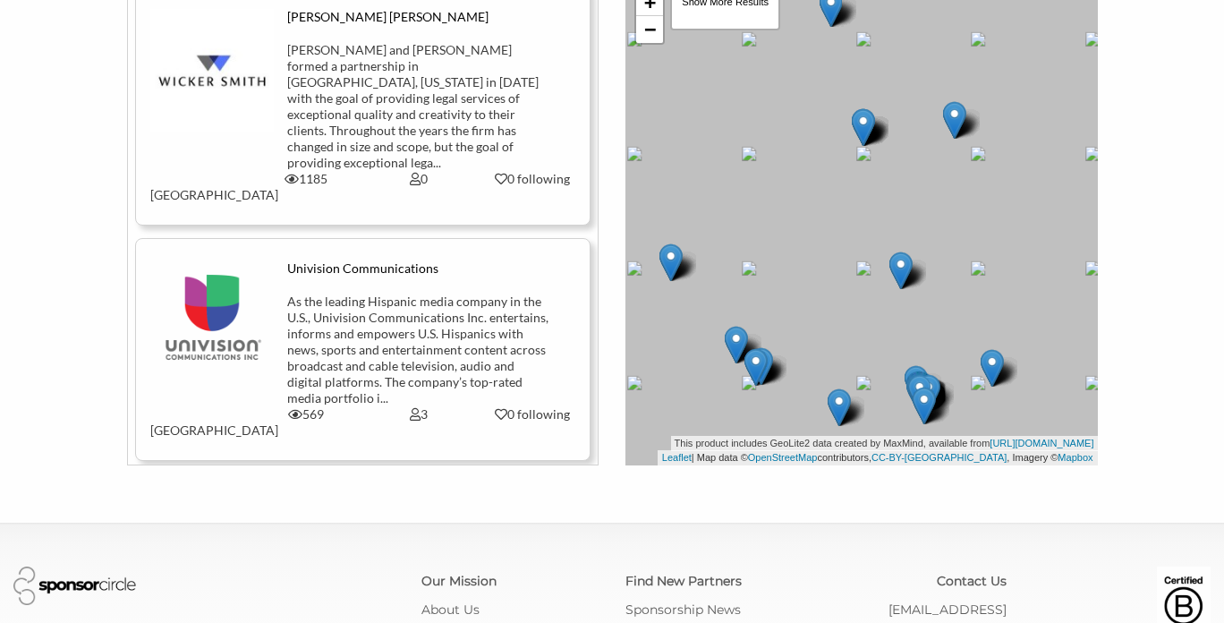
drag, startPoint x: 876, startPoint y: 482, endPoint x: 770, endPoint y: 674, distance: 219.9
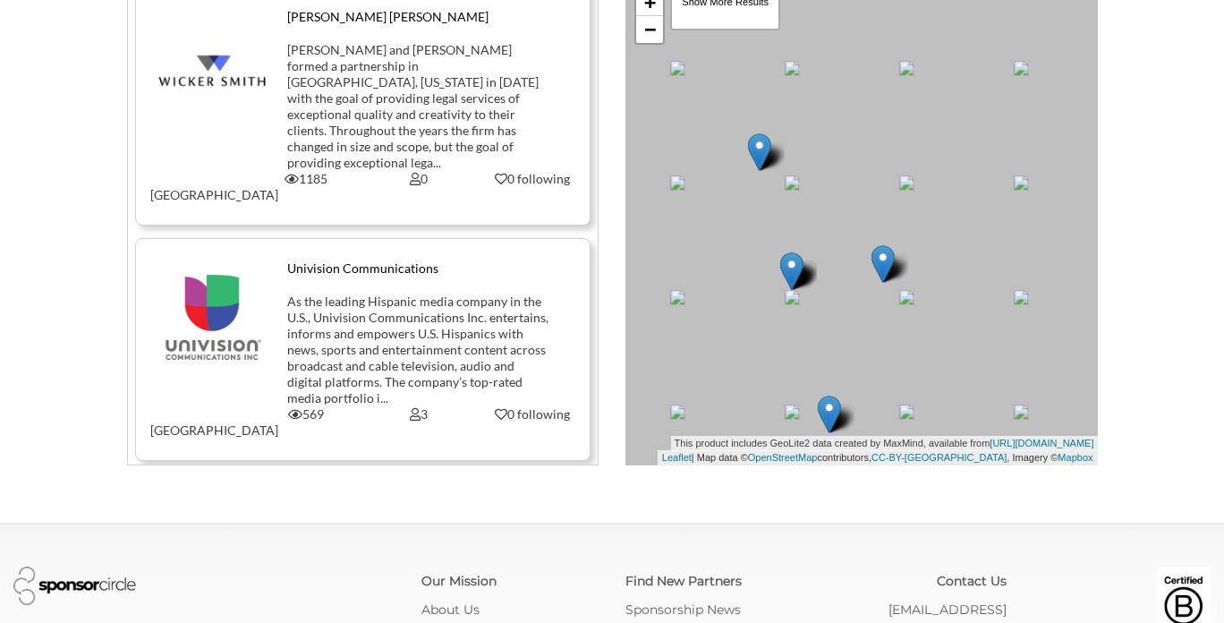
scroll to position [458, 0]
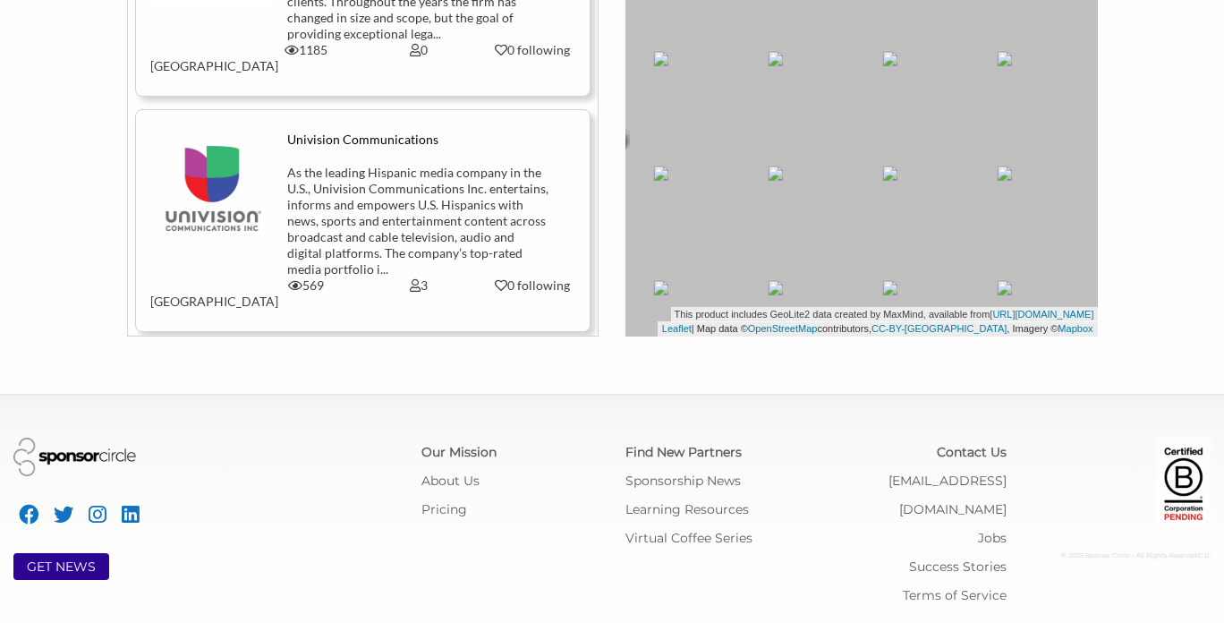
drag, startPoint x: 893, startPoint y: 189, endPoint x: 871, endPoint y: 463, distance: 274.8
drag, startPoint x: 874, startPoint y: 152, endPoint x: 840, endPoint y: 457, distance: 307.0
drag, startPoint x: 871, startPoint y: 185, endPoint x: 809, endPoint y: 426, distance: 248.6
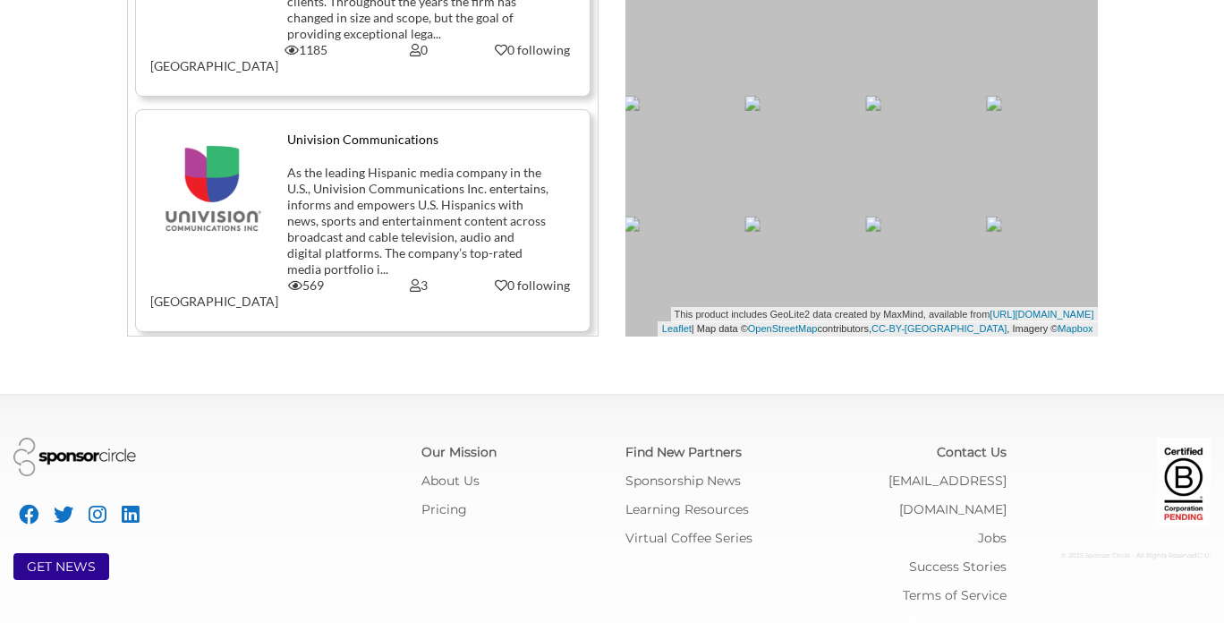
click at [834, 172] on div "+ − Leaflet | Map data © OpenStreetMap contributors, CC-BY-SA , Imagery © Mapbo…" at bounding box center [862, 93] width 473 height 487
drag, startPoint x: 842, startPoint y: 71, endPoint x: 1005, endPoint y: 115, distance: 168.7
click at [1005, 115] on div "+ − Leaflet | Map data © OpenStreetMap contributors, CC-BY-SA , Imagery © Mapbo…" at bounding box center [862, 93] width 473 height 487
drag, startPoint x: 789, startPoint y: 99, endPoint x: 826, endPoint y: 194, distance: 102.1
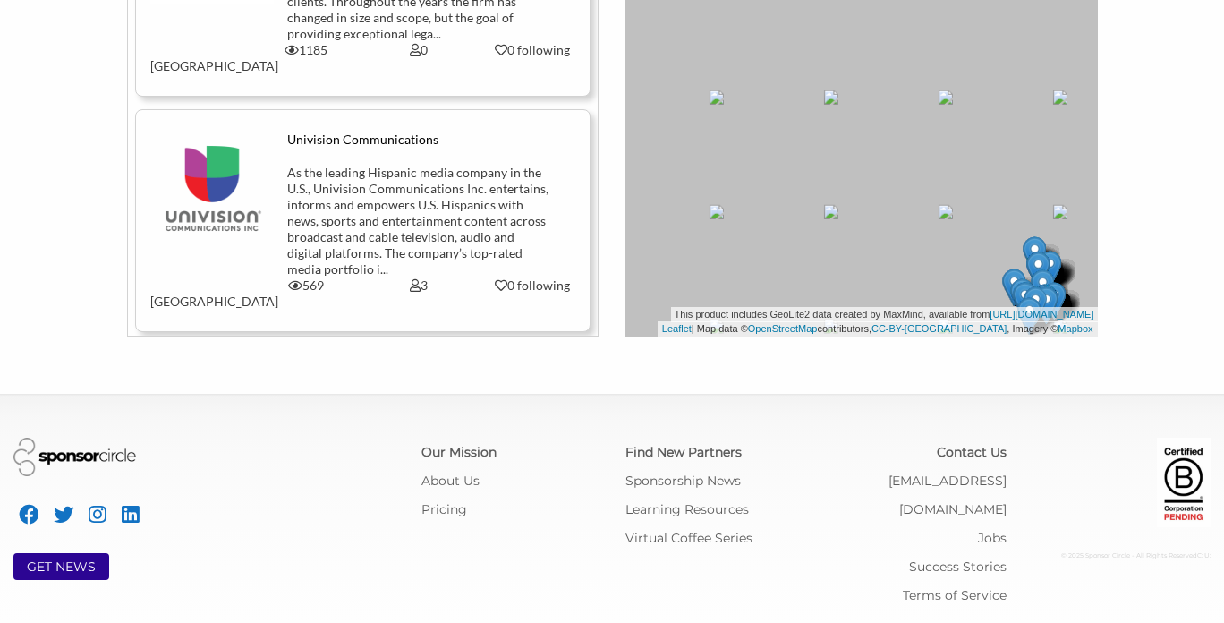
click at [826, 194] on div "+ − Leaflet | Map data © OpenStreetMap contributors, CC-BY-SA , Imagery © Mapbo…" at bounding box center [862, 93] width 473 height 487
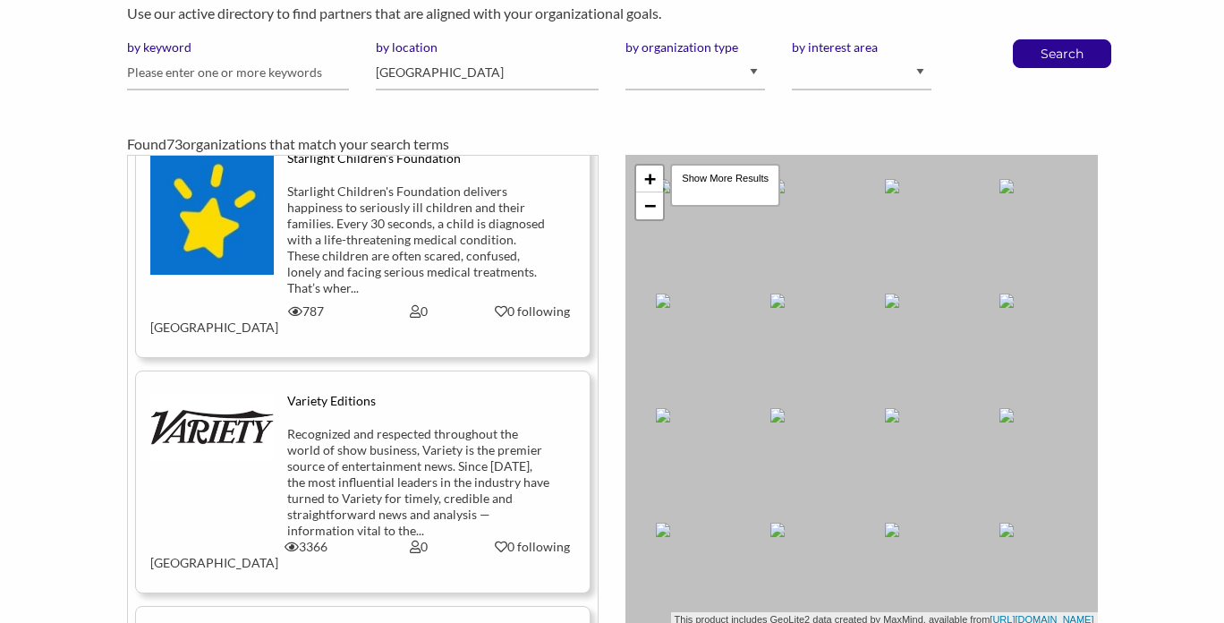
scroll to position [1969, 0]
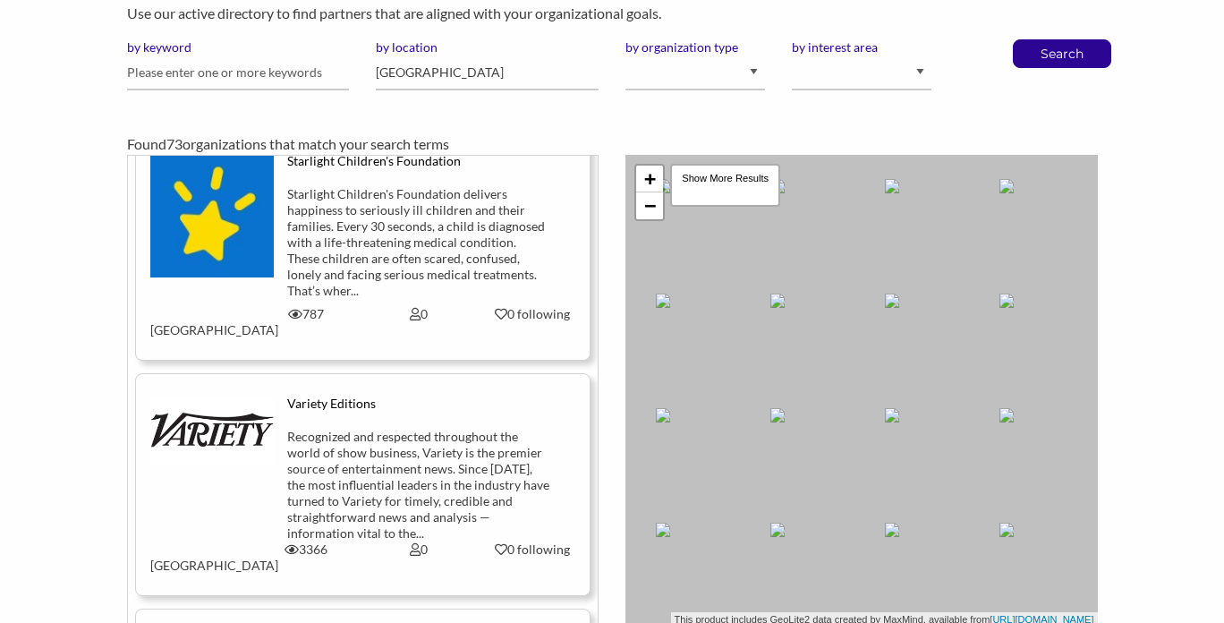
click at [269, 396] on img at bounding box center [212, 431] width 124 height 70
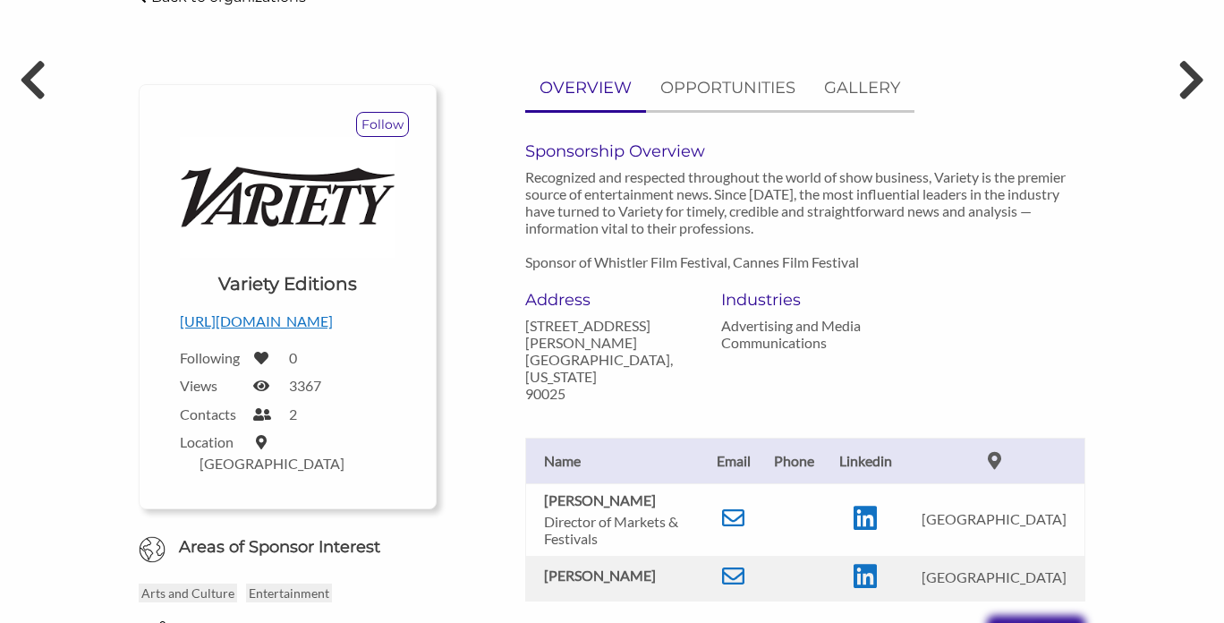
scroll to position [162, 0]
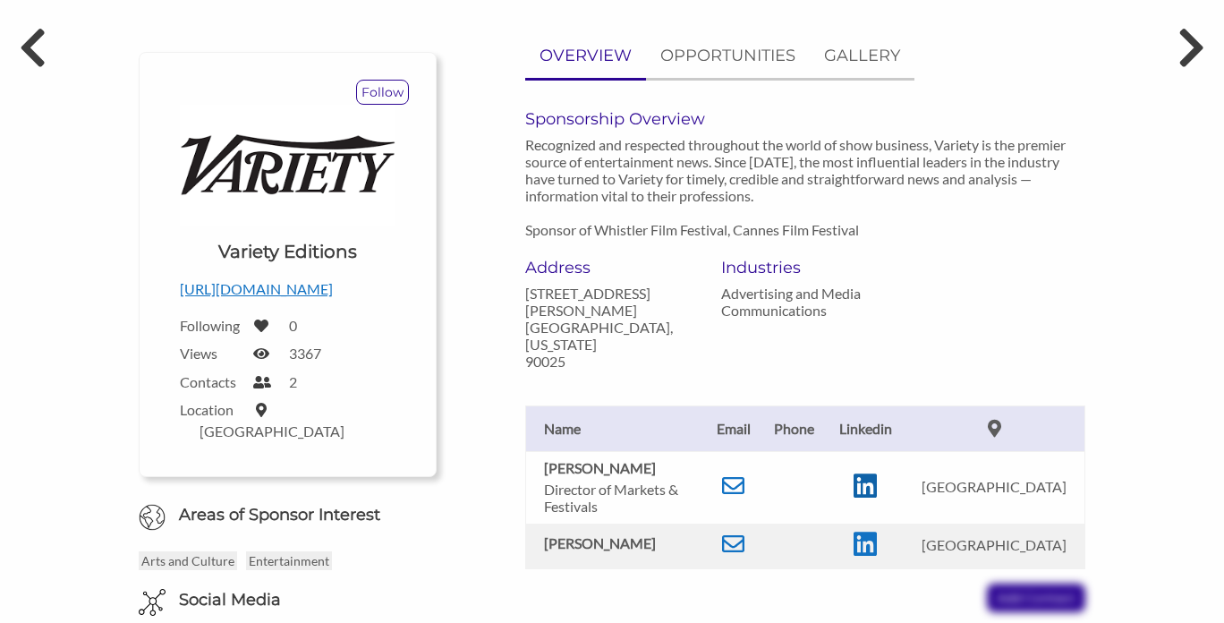
click at [877, 473] on icon at bounding box center [865, 486] width 23 height 27
click at [743, 474] on icon at bounding box center [733, 485] width 22 height 22
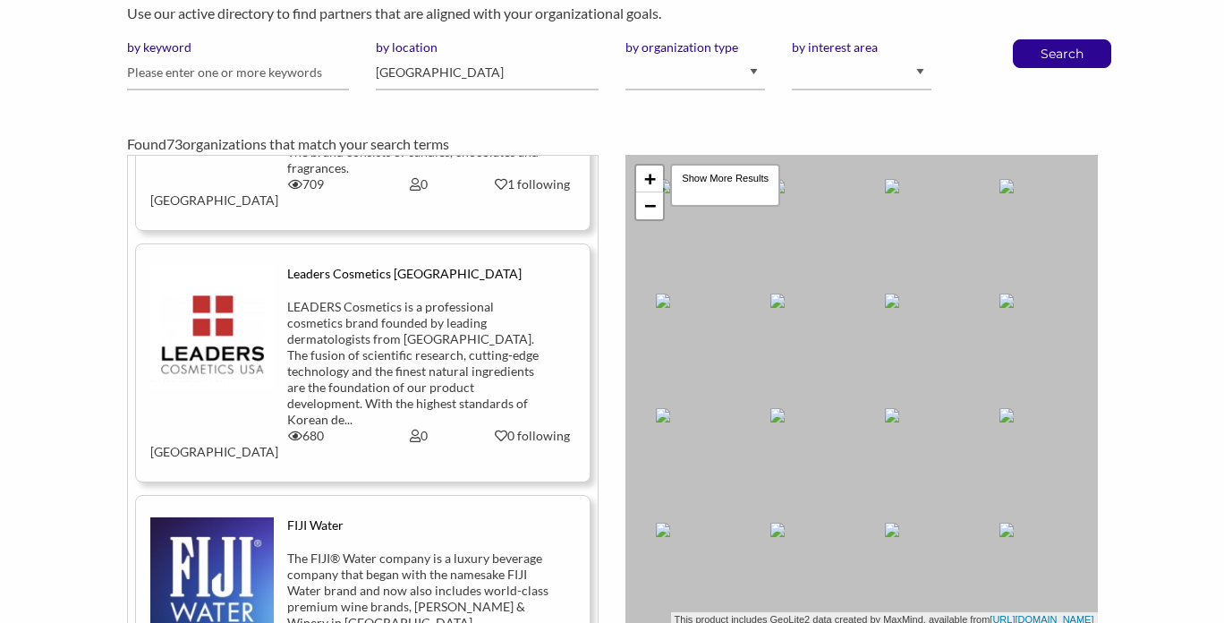
scroll to position [3533, 0]
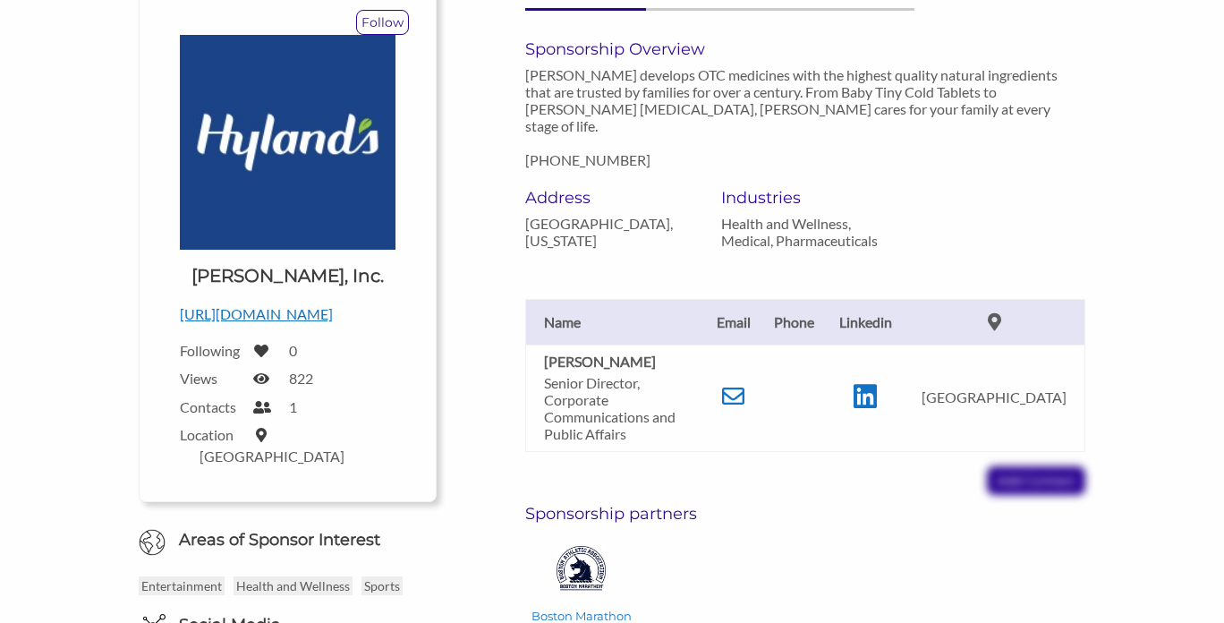
scroll to position [204, 0]
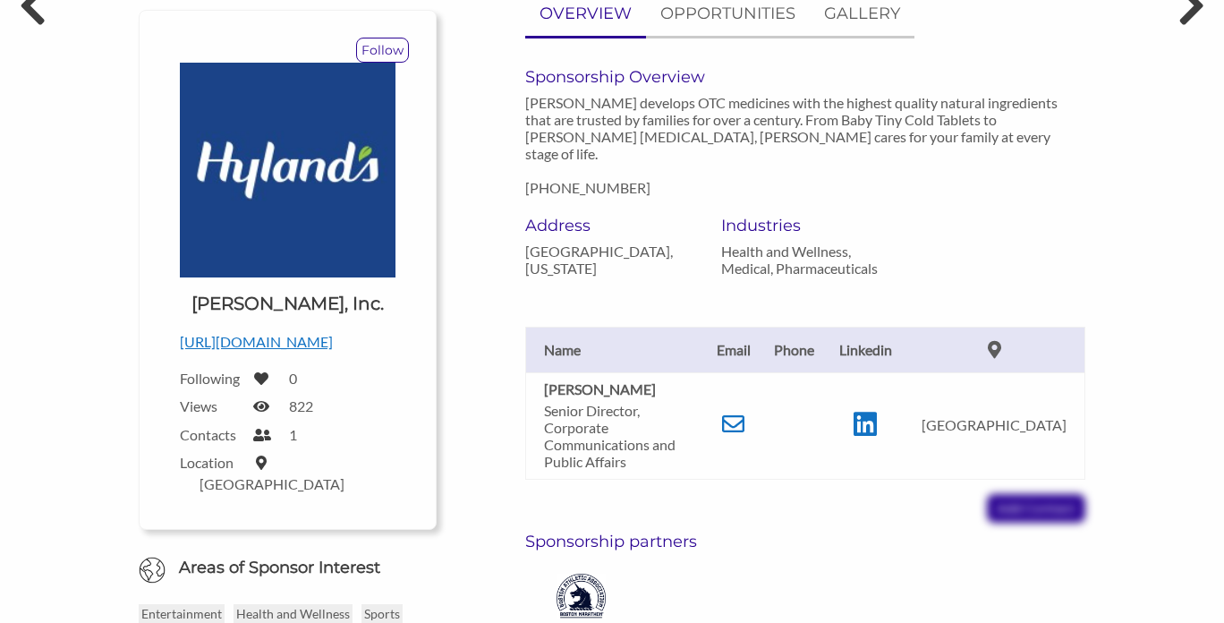
click at [239, 345] on p "[URL][DOMAIN_NAME]" at bounding box center [288, 341] width 216 height 23
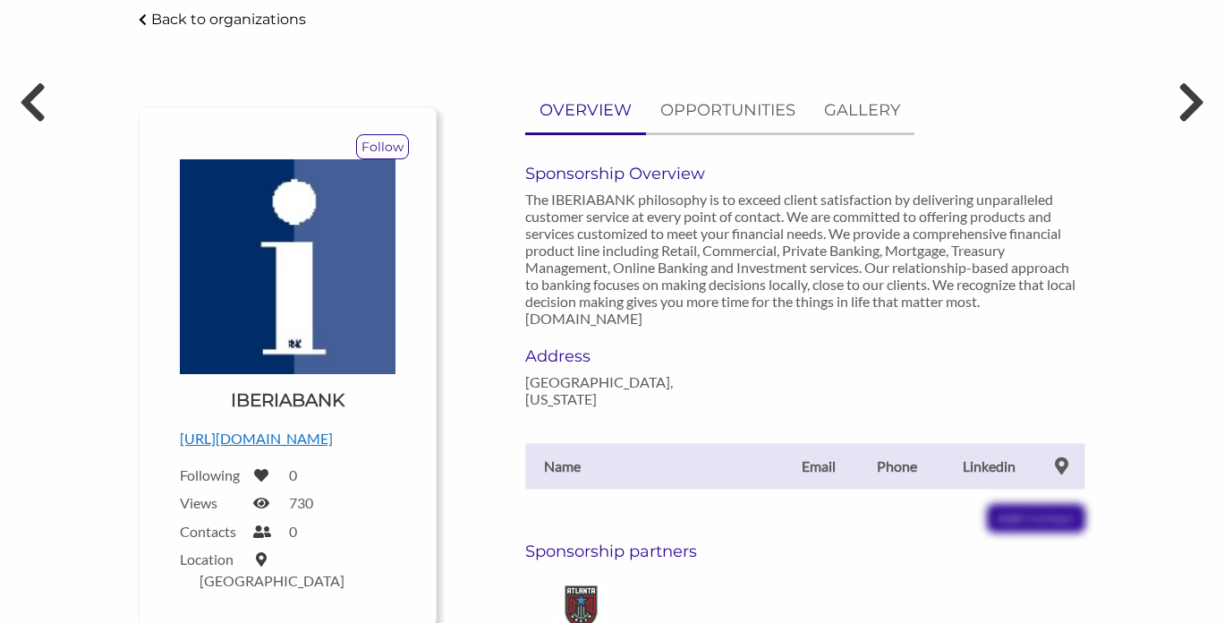
scroll to position [103, 0]
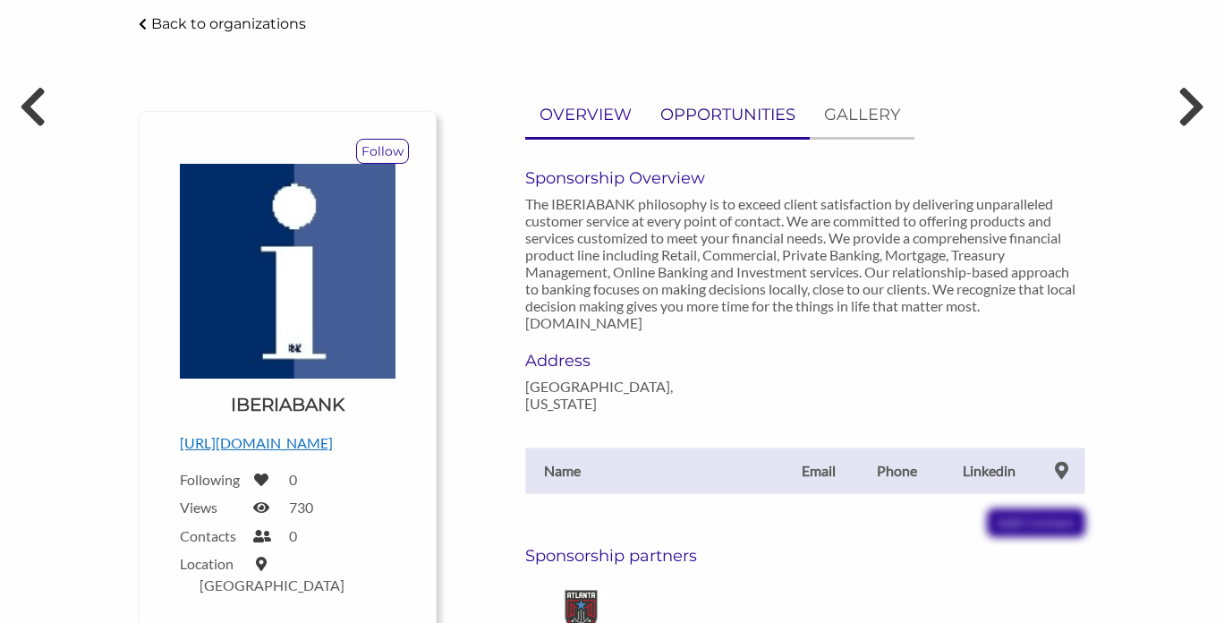
click at [729, 115] on p "OPPORTUNITIES" at bounding box center [728, 115] width 135 height 26
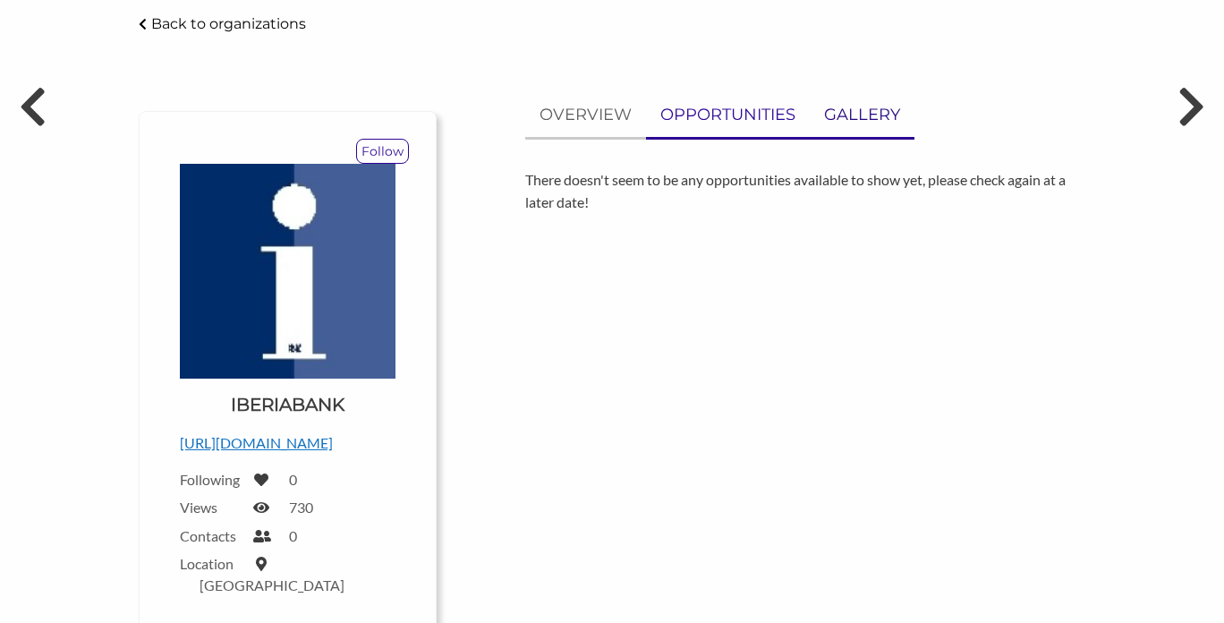
click at [842, 112] on p "GALLERY" at bounding box center [862, 115] width 76 height 26
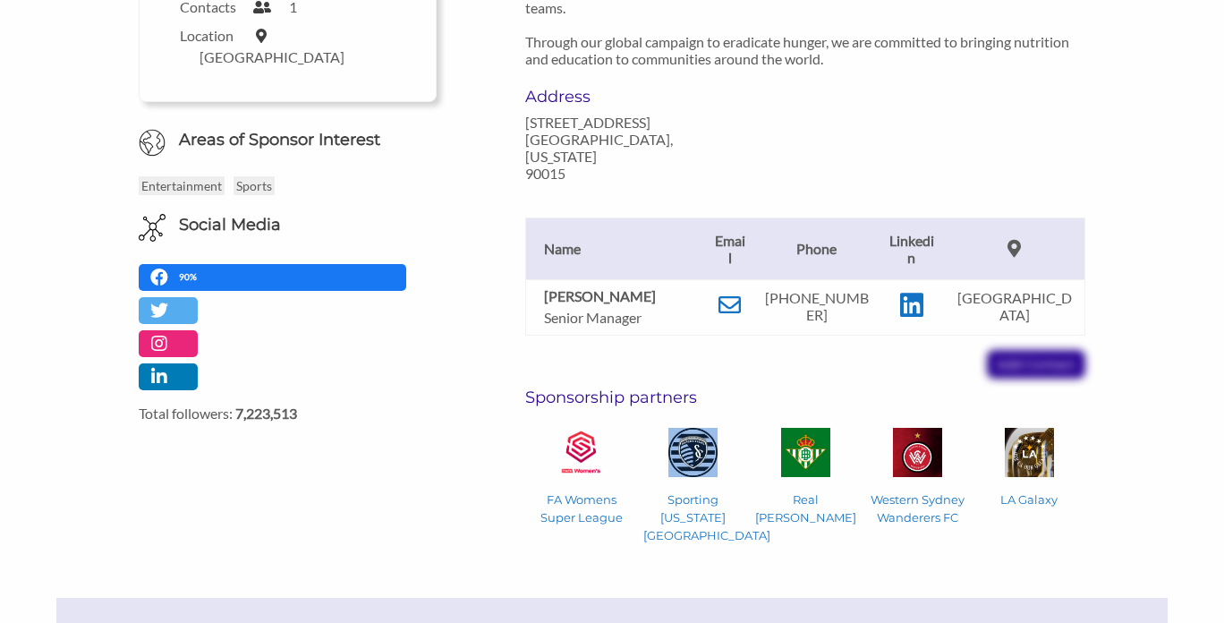
scroll to position [420, 0]
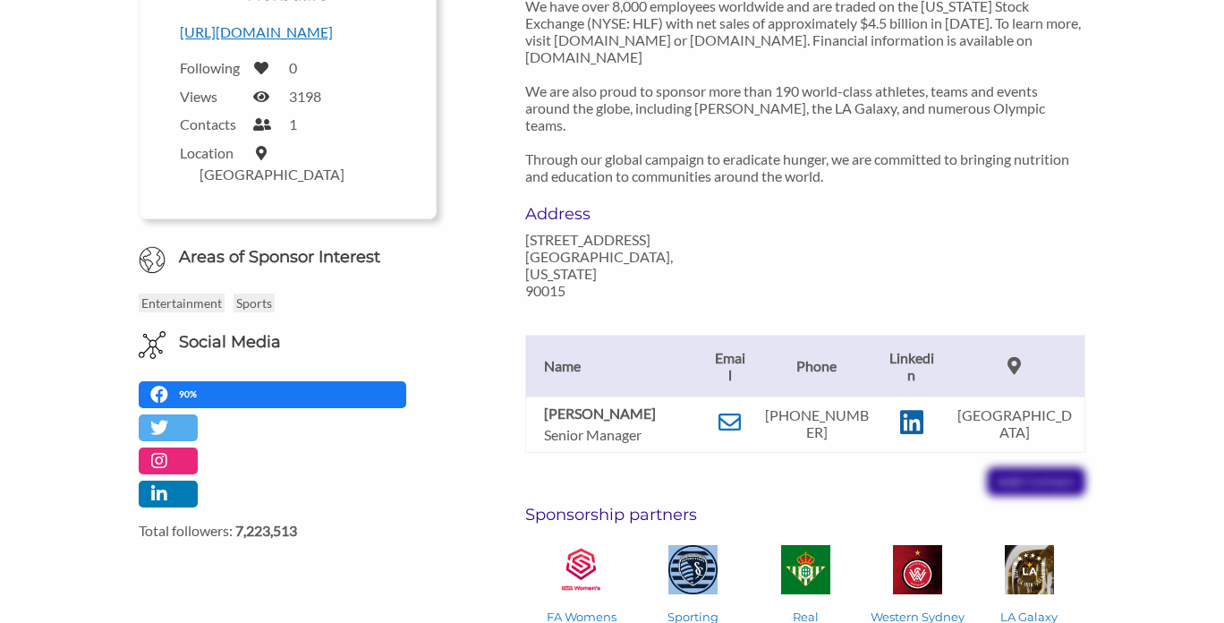
click at [915, 409] on icon at bounding box center [911, 422] width 23 height 27
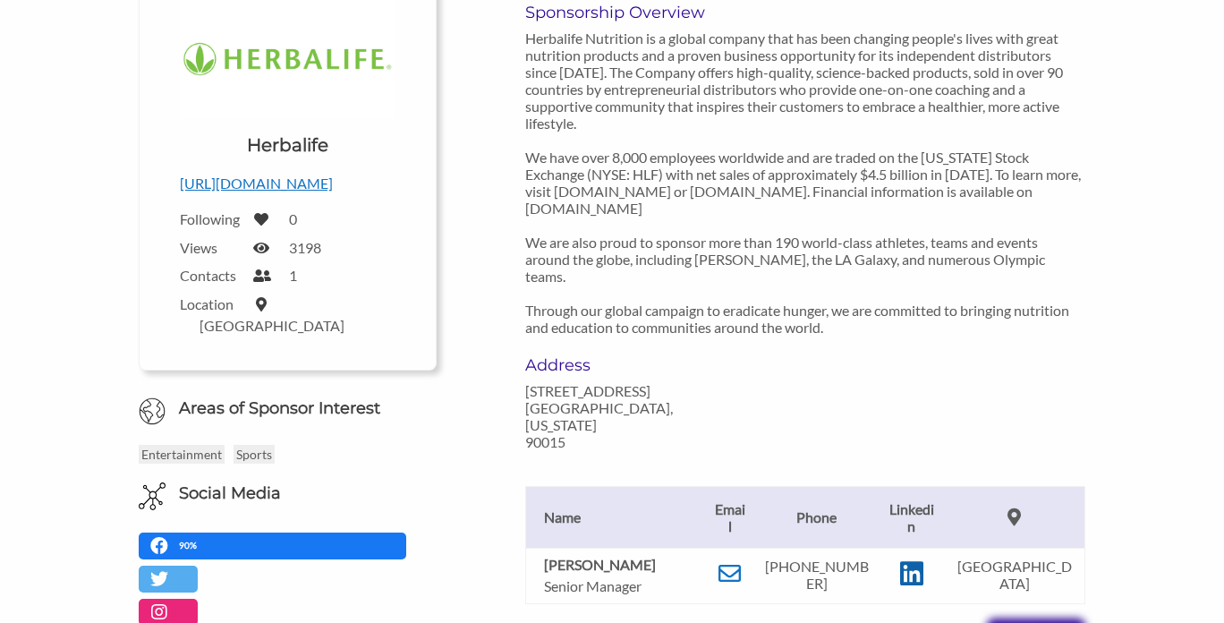
scroll to position [244, 0]
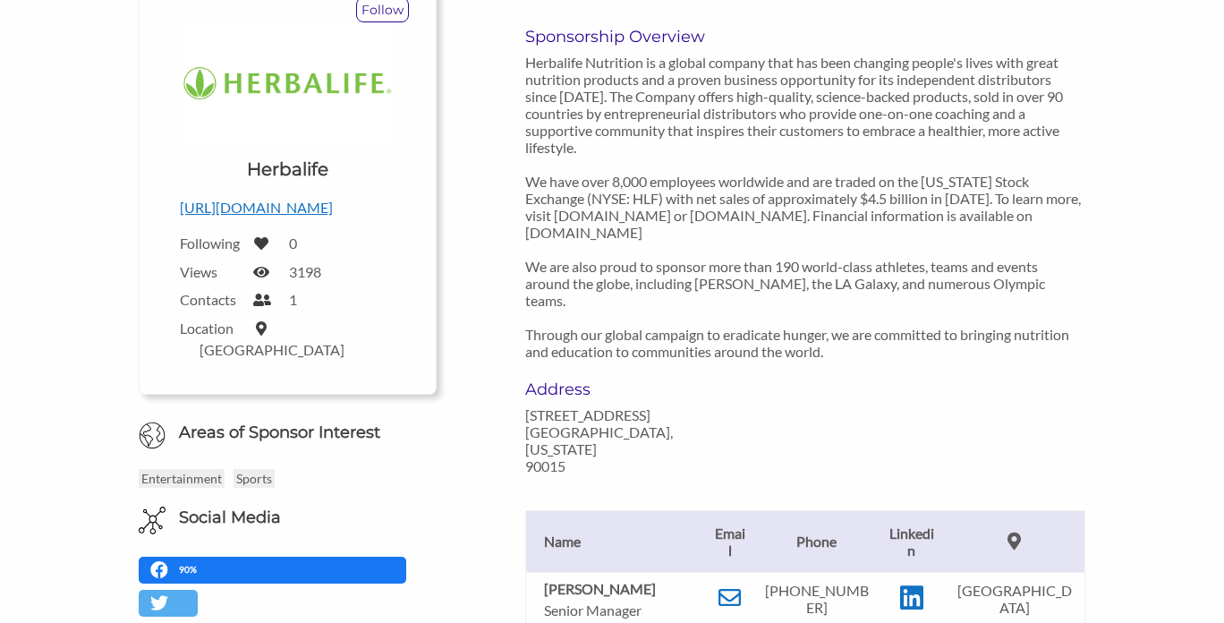
click at [271, 207] on p "http://www.herbalife.com" at bounding box center [288, 207] width 216 height 23
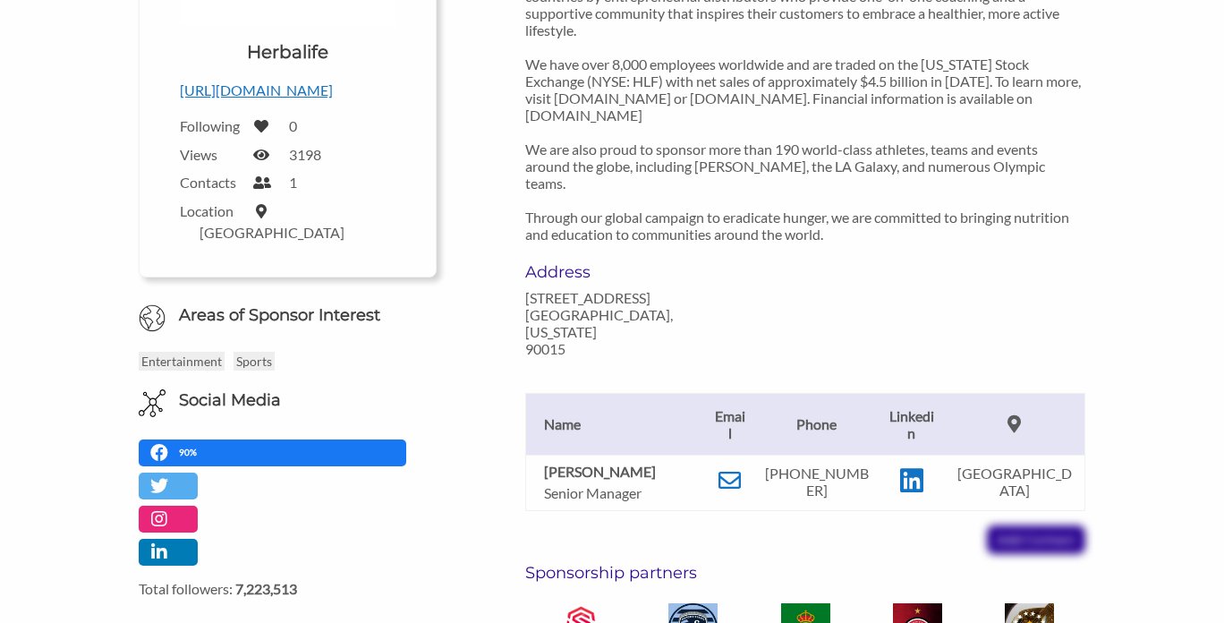
scroll to position [379, 0]
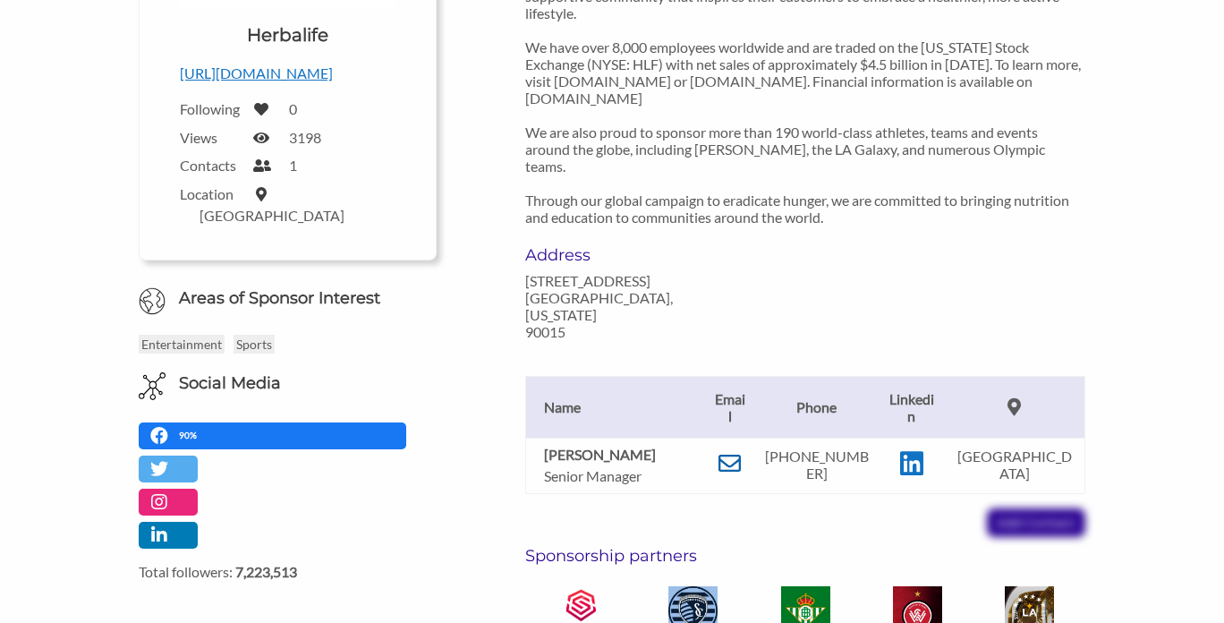
click at [728, 452] on icon at bounding box center [730, 463] width 22 height 22
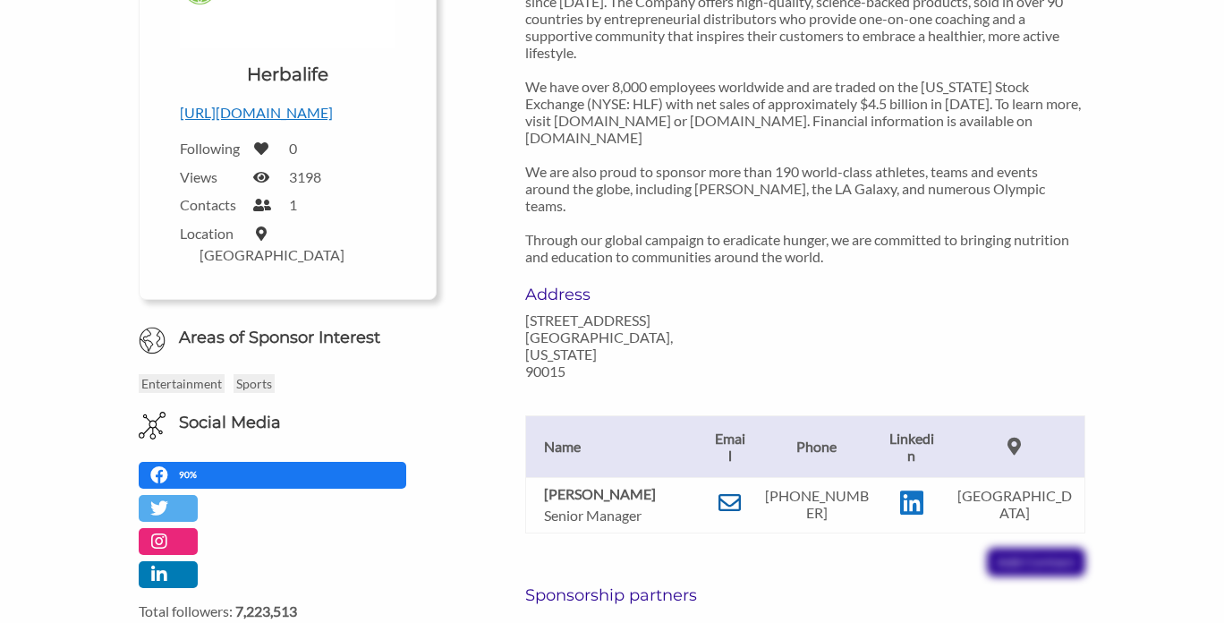
scroll to position [342, 0]
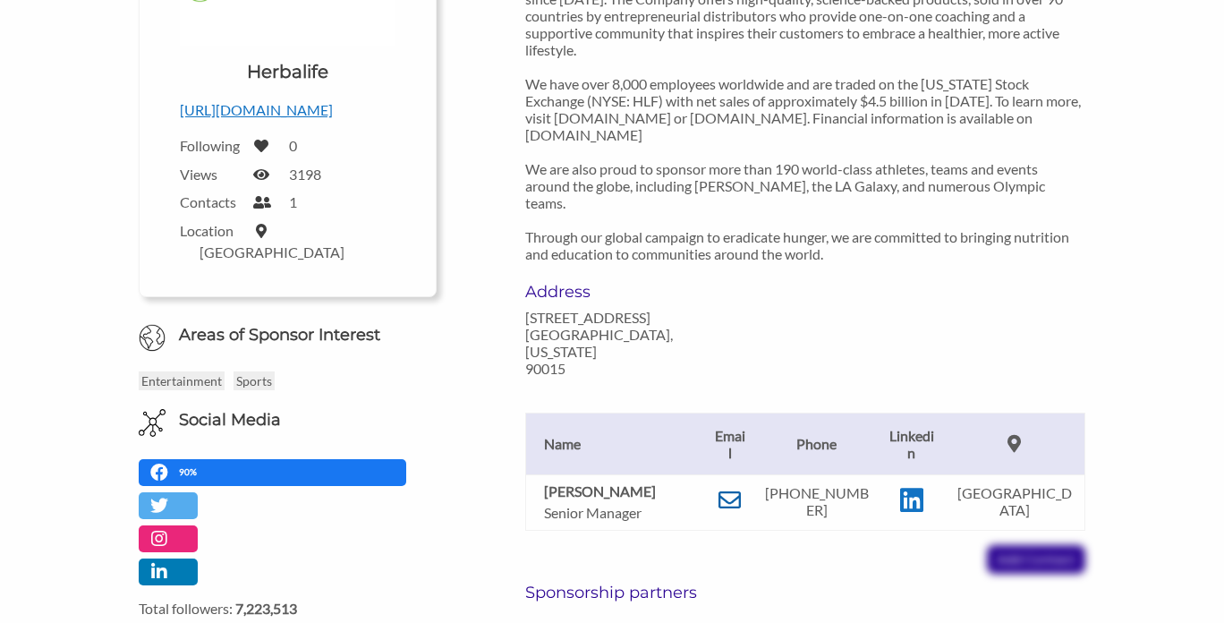
click at [732, 489] on icon at bounding box center [730, 500] width 22 height 22
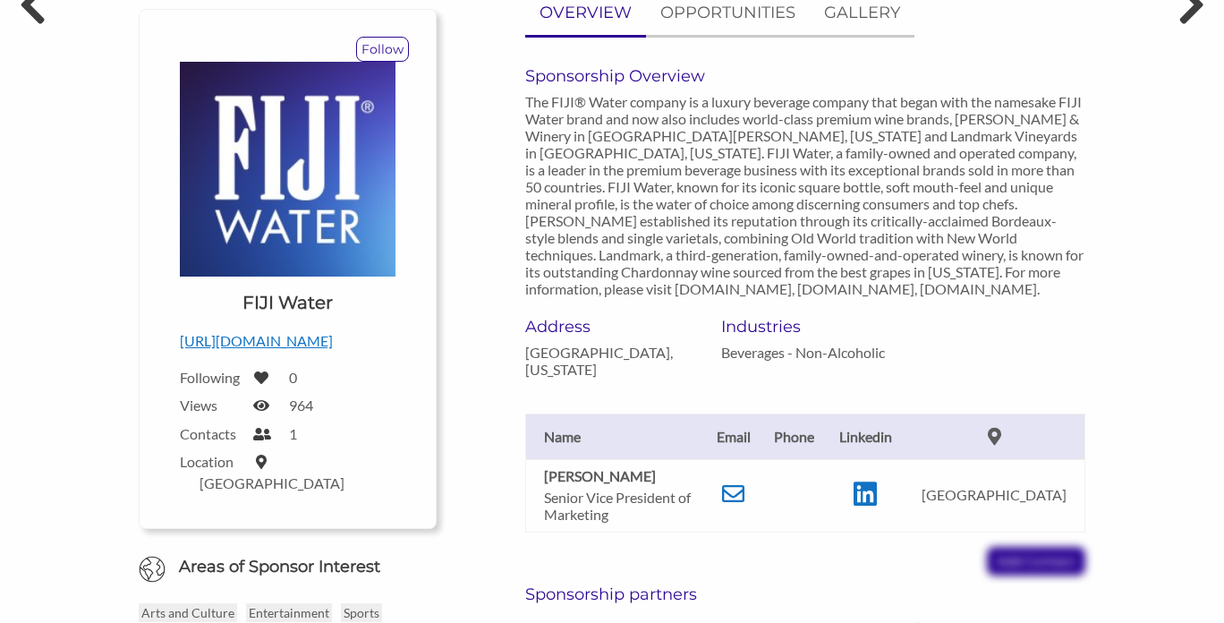
scroll to position [223, 0]
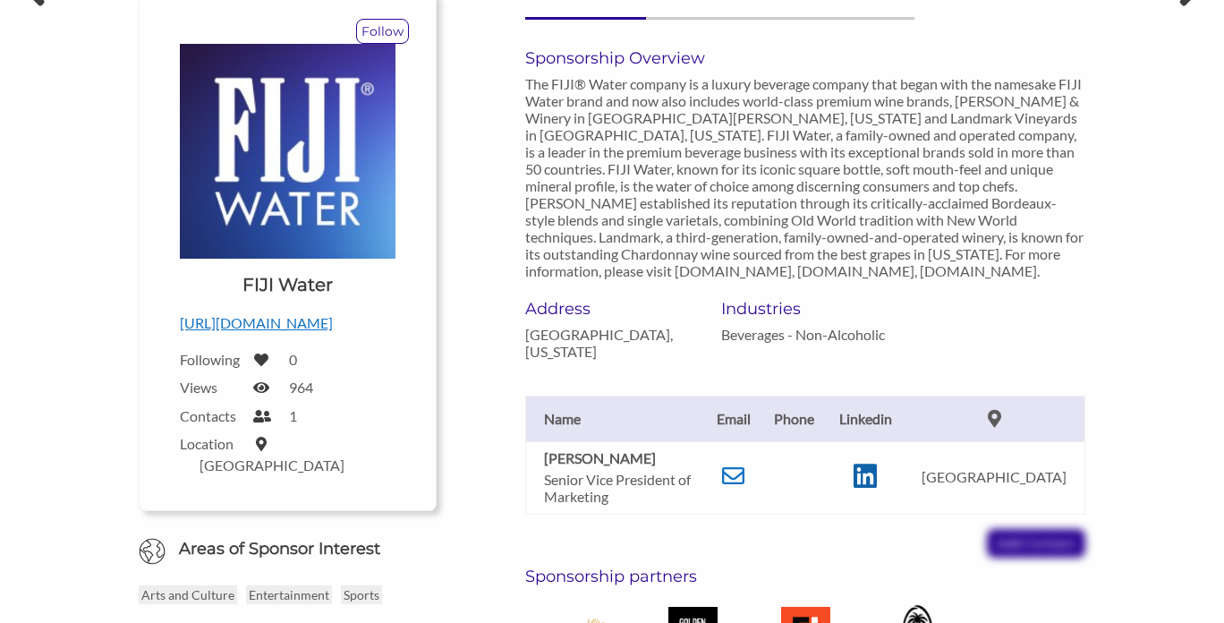
click at [877, 469] on icon at bounding box center [865, 476] width 23 height 27
click at [729, 476] on icon at bounding box center [733, 476] width 22 height 22
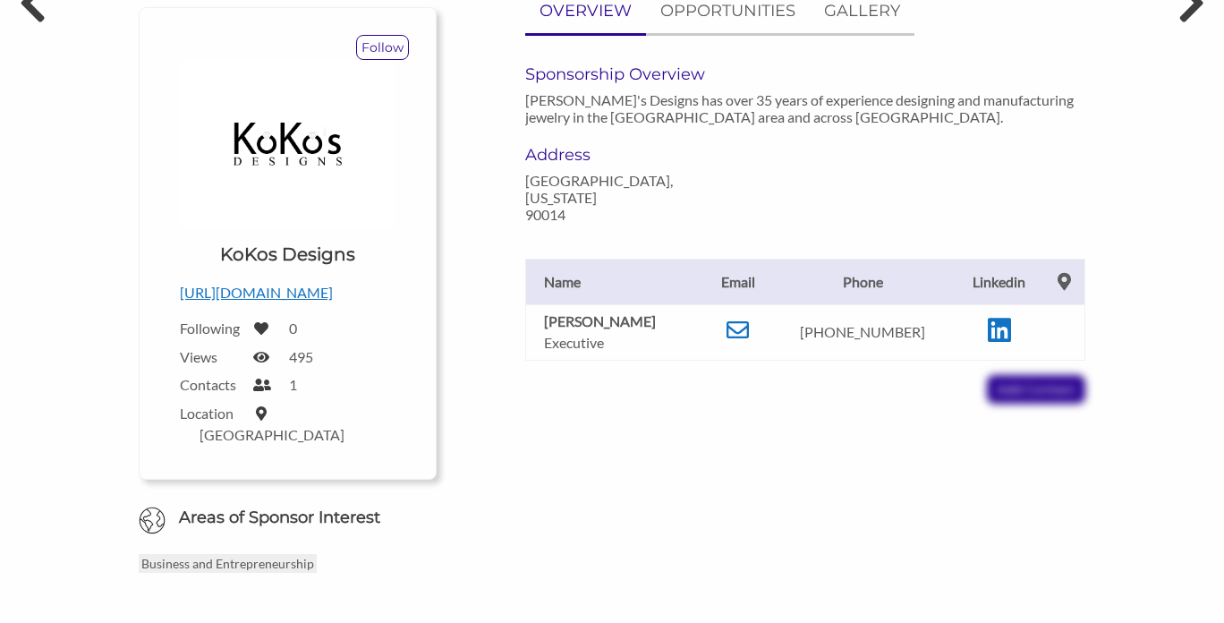
scroll to position [186, 0]
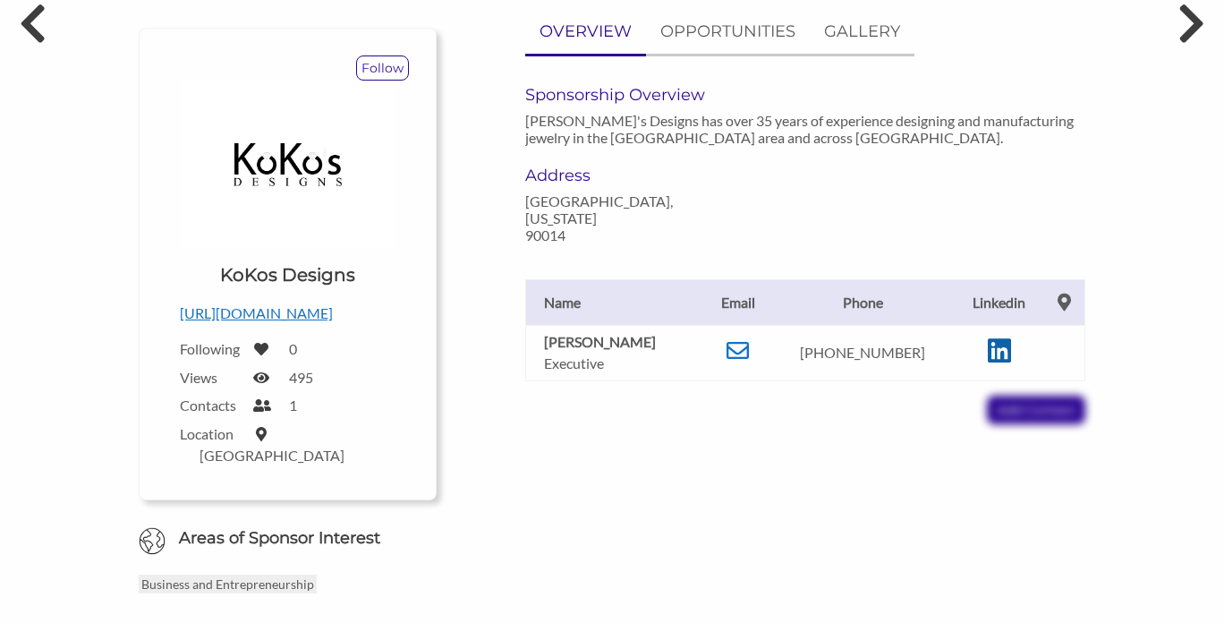
click at [988, 337] on icon at bounding box center [999, 350] width 23 height 27
click at [247, 309] on p "https://www.kokosdesigns.com" at bounding box center [288, 313] width 216 height 23
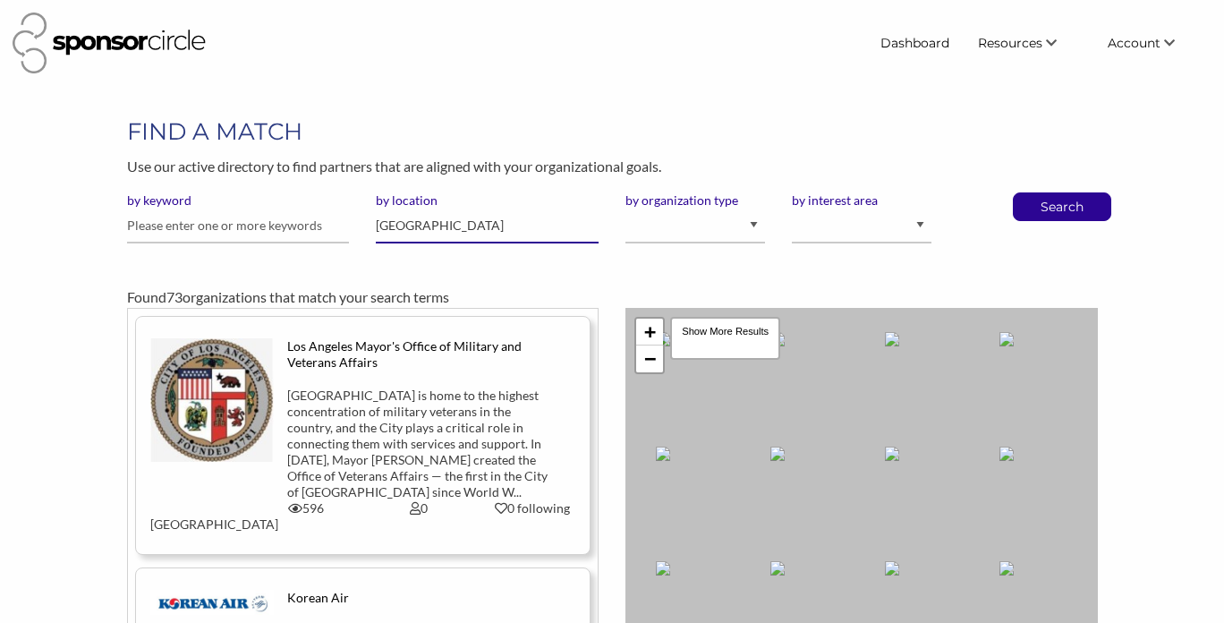
drag, startPoint x: 444, startPoint y: 229, endPoint x: 359, endPoint y: 228, distance: 85.0
click at [359, 228] on div "by keyword by location Los Angeles by organization type I am an event organizer…" at bounding box center [613, 224] width 998 height 65
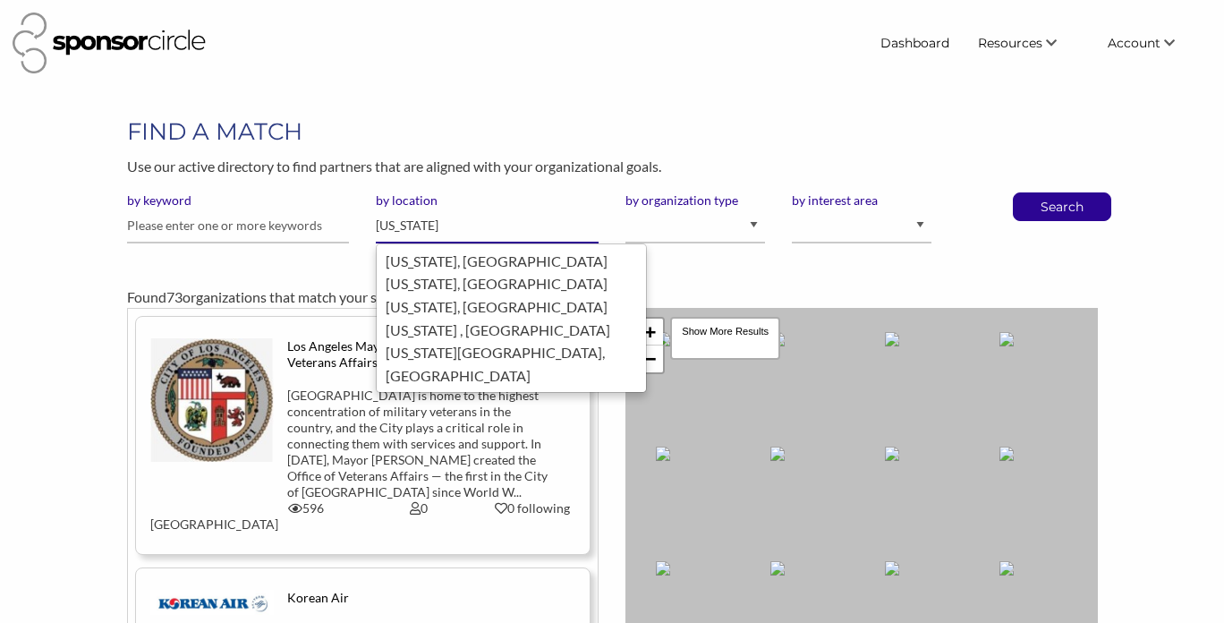
type input "new york"
click at [1033, 193] on button "Search" at bounding box center [1062, 206] width 59 height 27
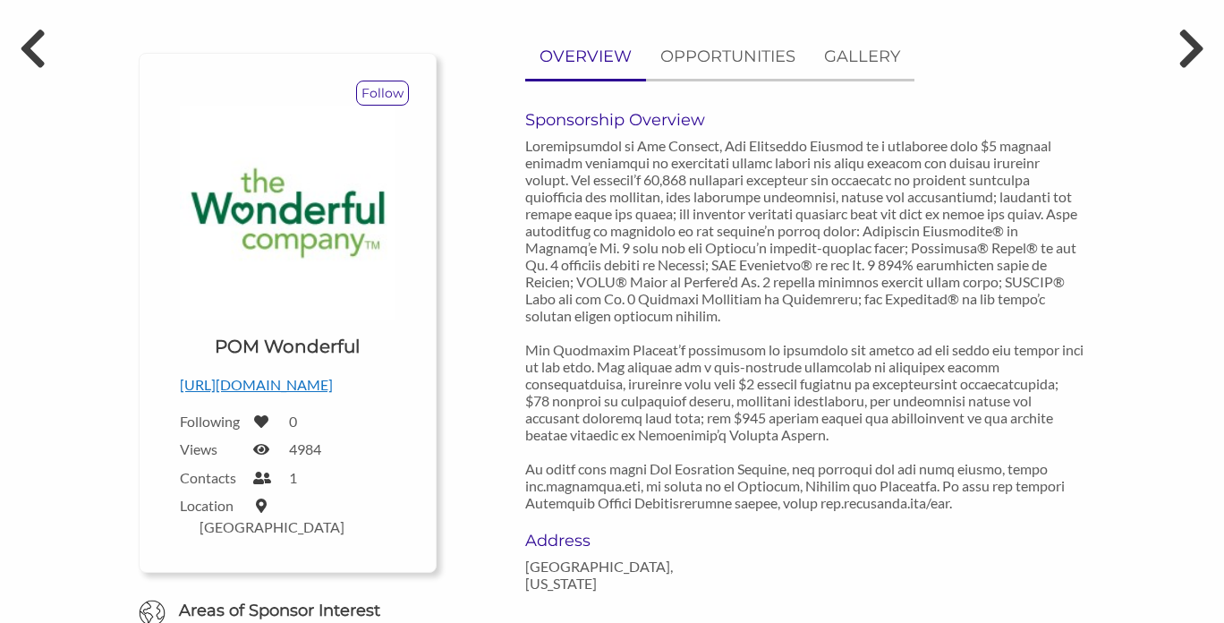
scroll to position [163, 0]
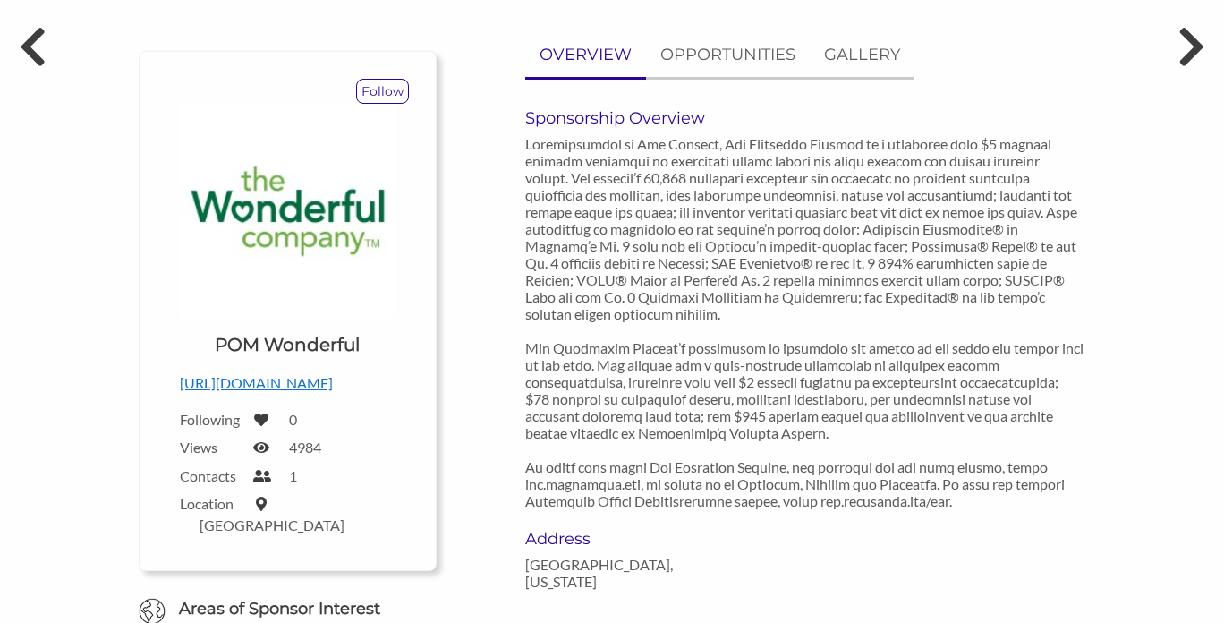
click at [310, 391] on p "[URL][DOMAIN_NAME]" at bounding box center [288, 382] width 216 height 23
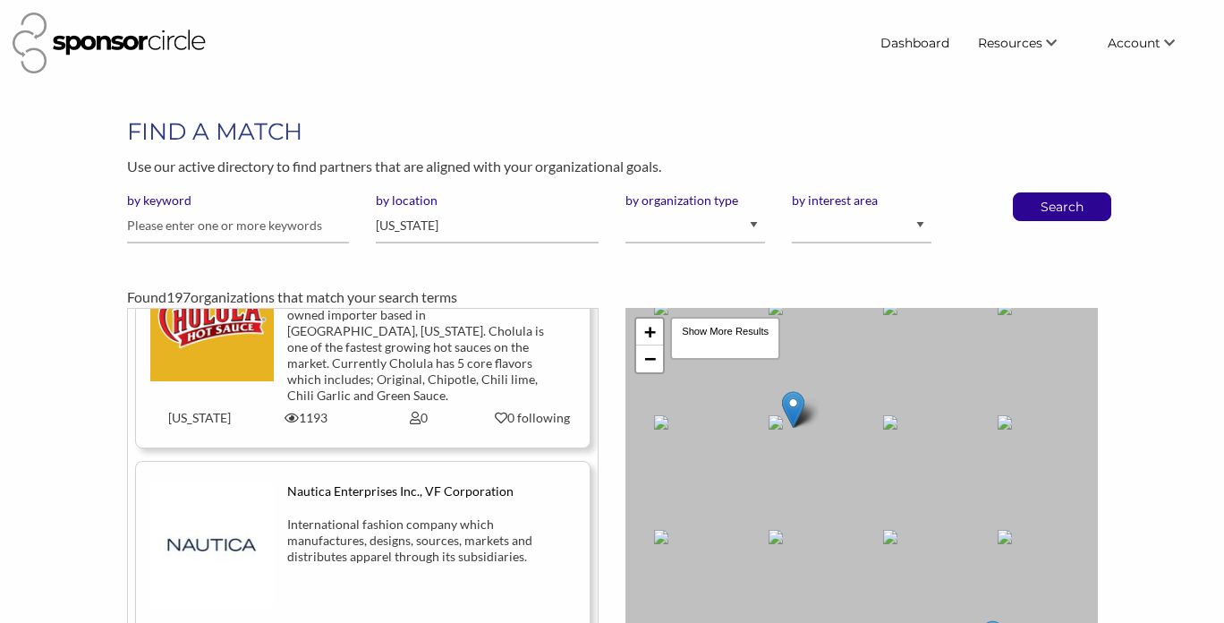
scroll to position [13111, 0]
